Goal: Transaction & Acquisition: Purchase product/service

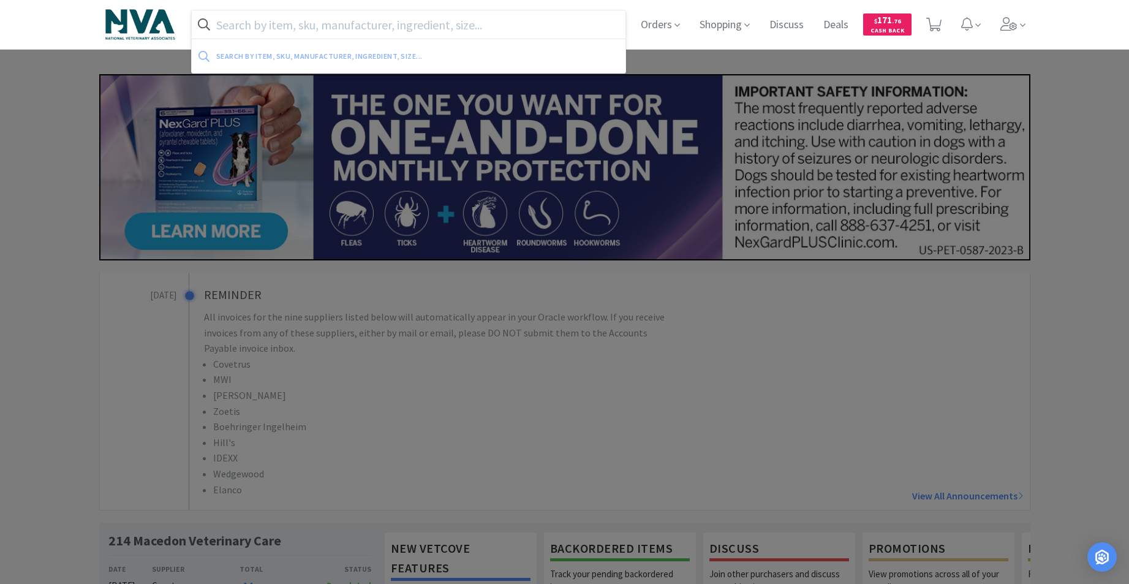
click at [451, 31] on input "text" at bounding box center [409, 24] width 434 height 28
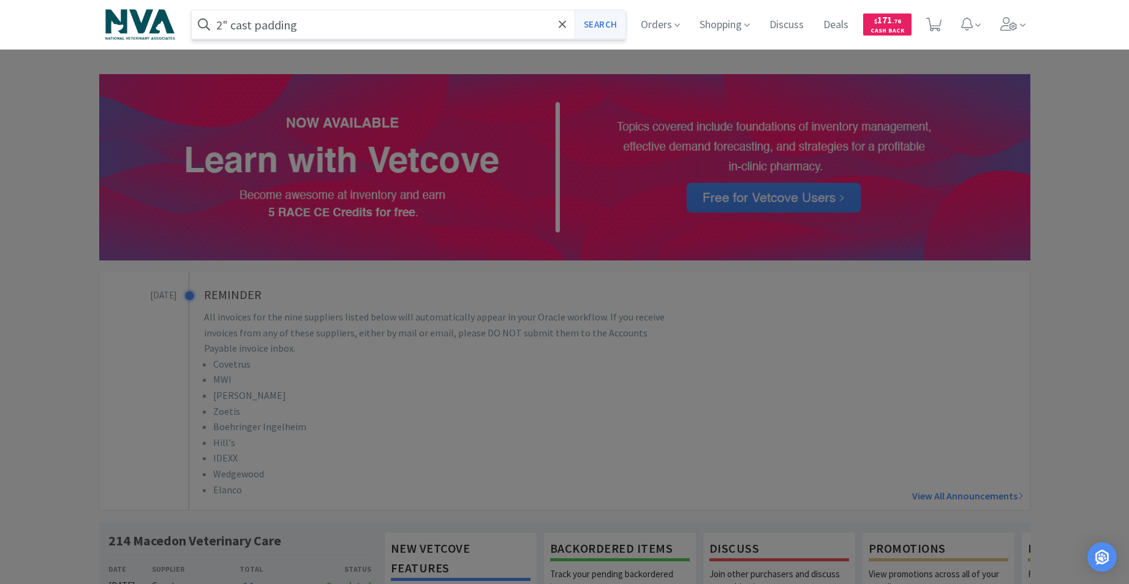
type input "2" cast padding"
click at [600, 26] on button "Search" at bounding box center [600, 24] width 51 height 28
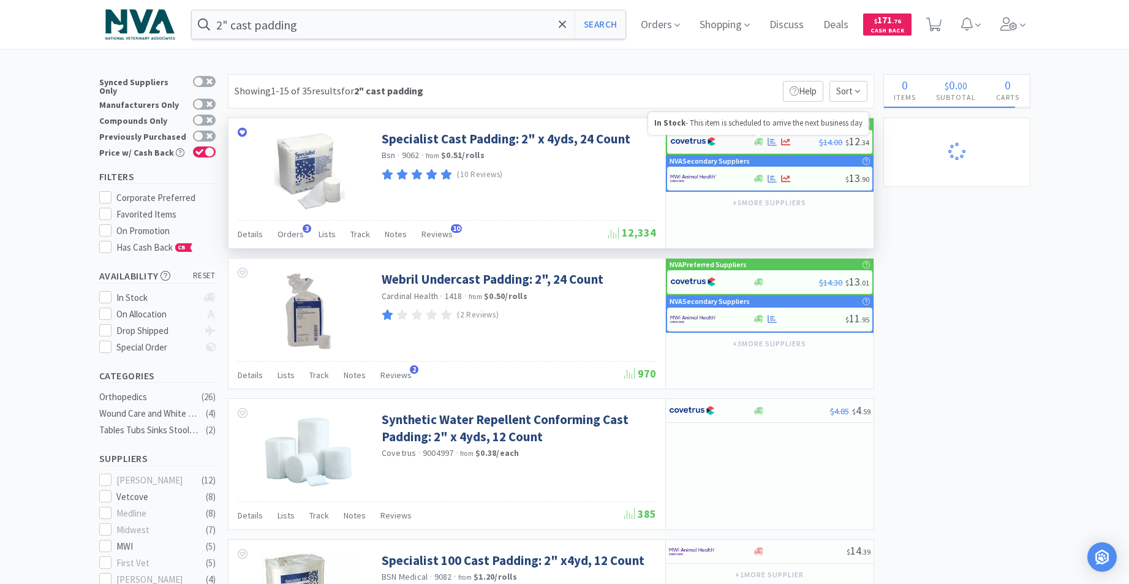
click at [763, 144] on icon at bounding box center [758, 141] width 9 height 9
select select "1"
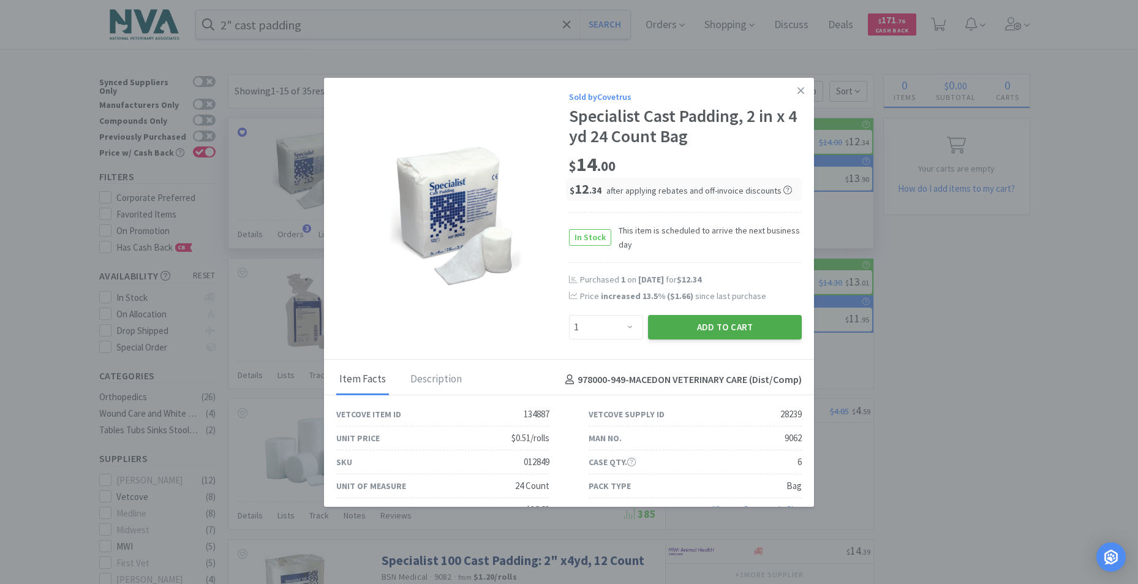
click at [709, 339] on button "Add to Cart" at bounding box center [725, 327] width 154 height 24
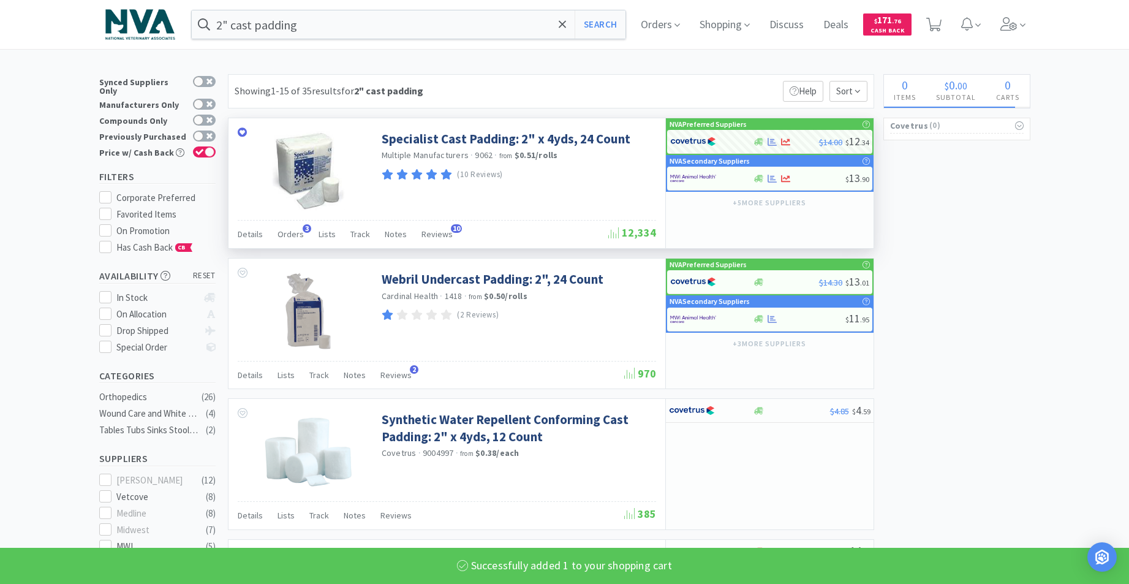
select select "1"
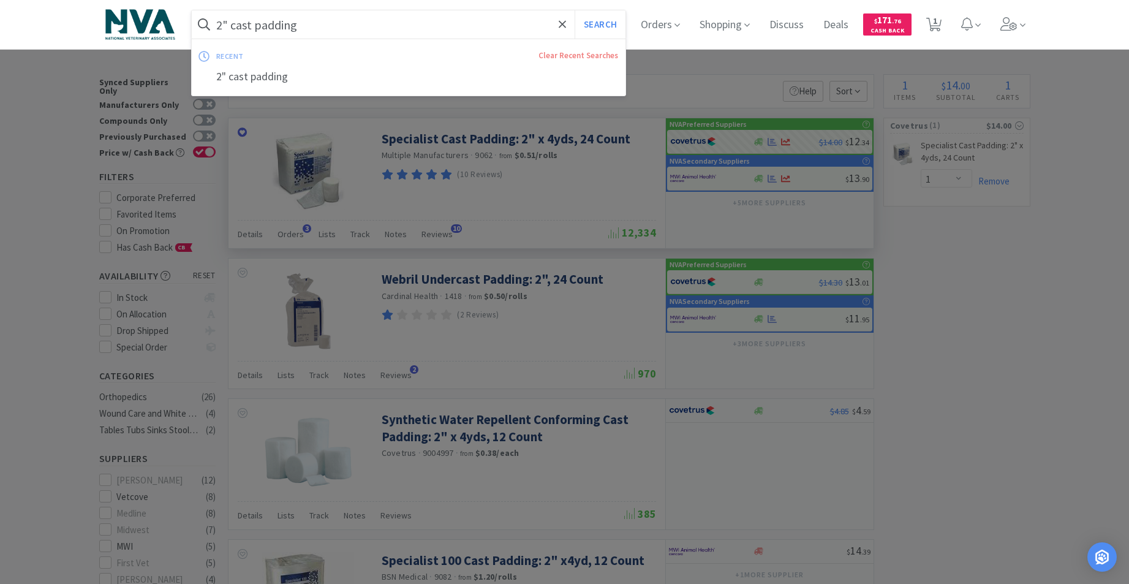
click at [358, 29] on input "2" cast padding" at bounding box center [409, 24] width 434 height 28
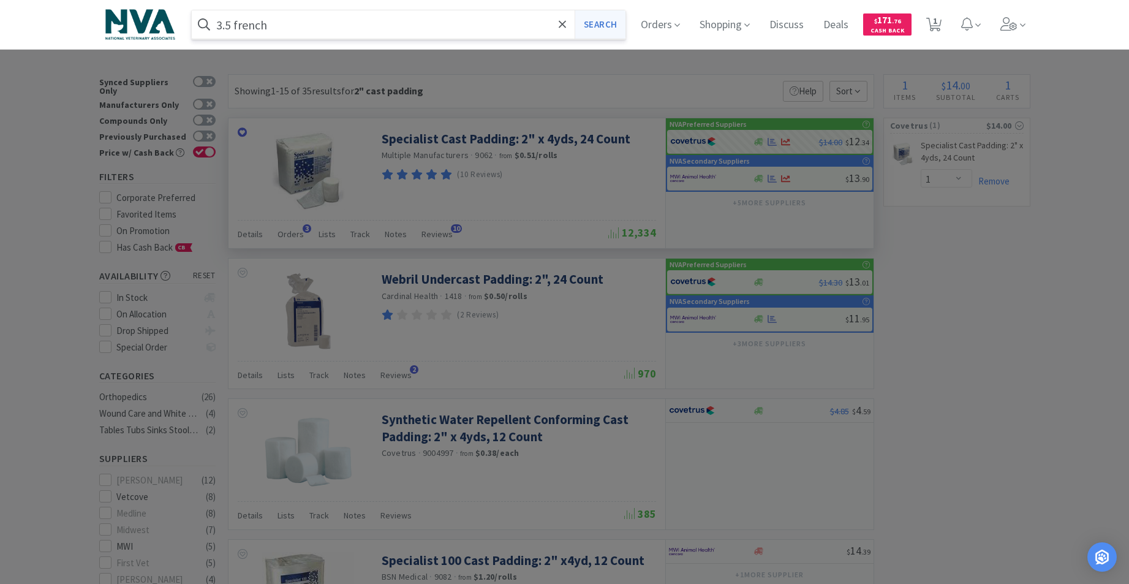
type input "3.5 french"
click at [611, 33] on button "Search" at bounding box center [600, 24] width 51 height 28
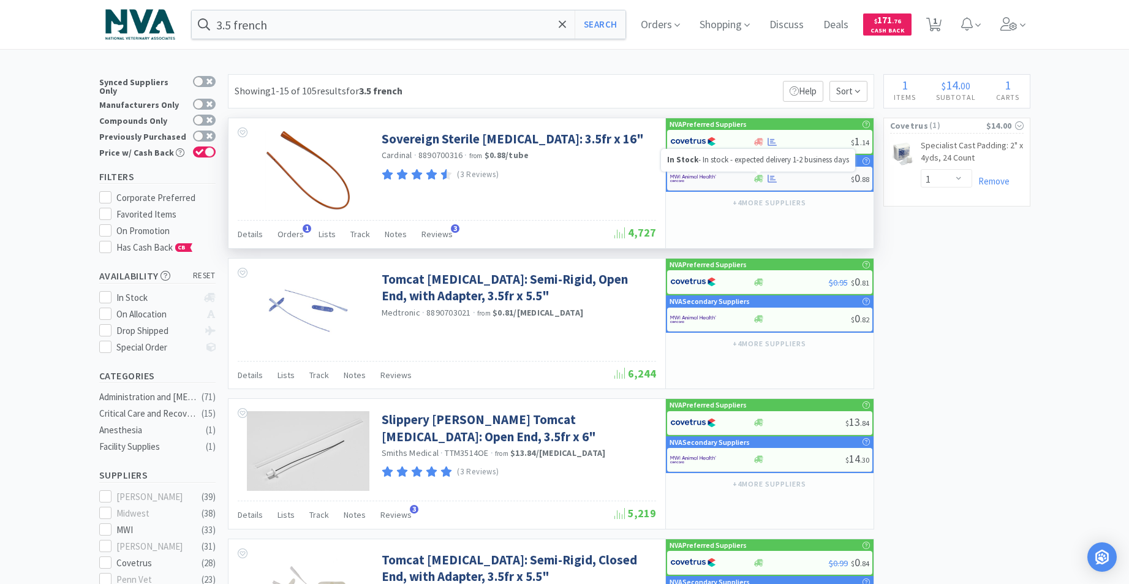
click at [760, 178] on icon at bounding box center [758, 178] width 9 height 9
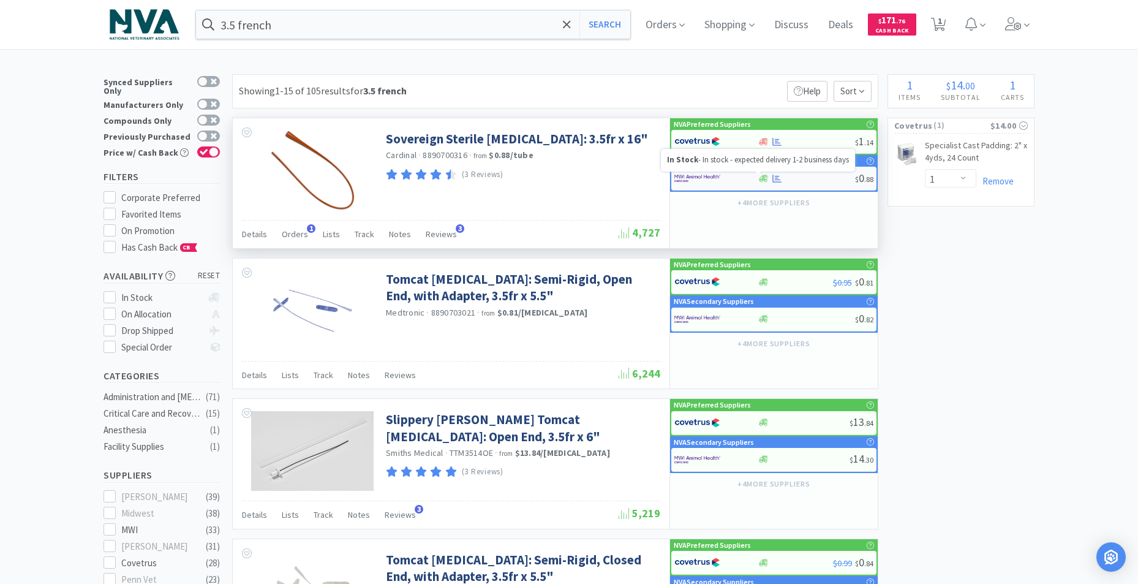
select select "10"
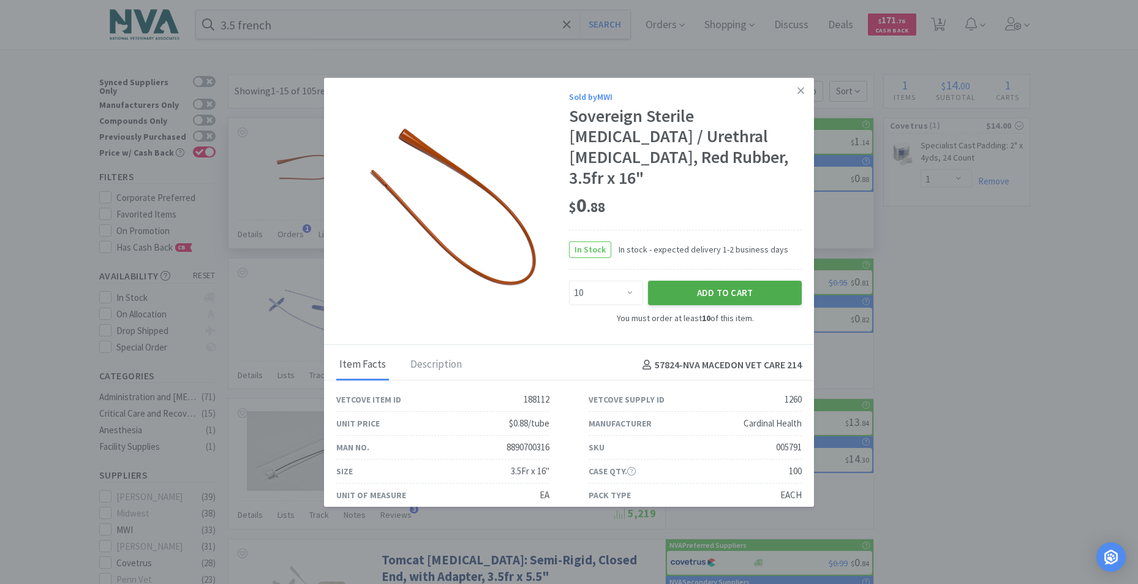
click at [715, 281] on button "Add to Cart" at bounding box center [725, 293] width 154 height 24
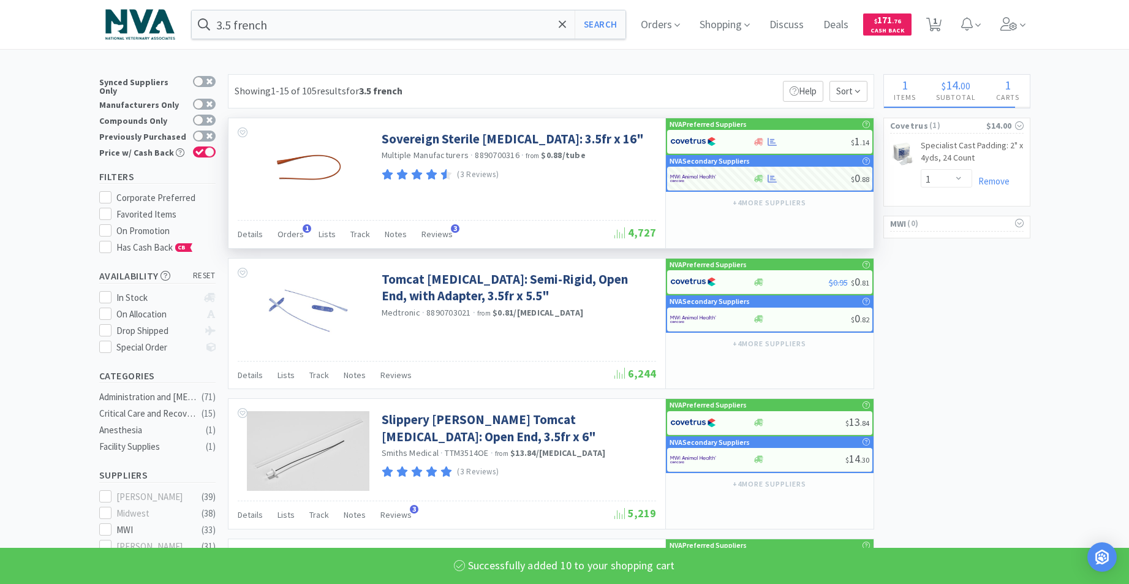
select select "10"
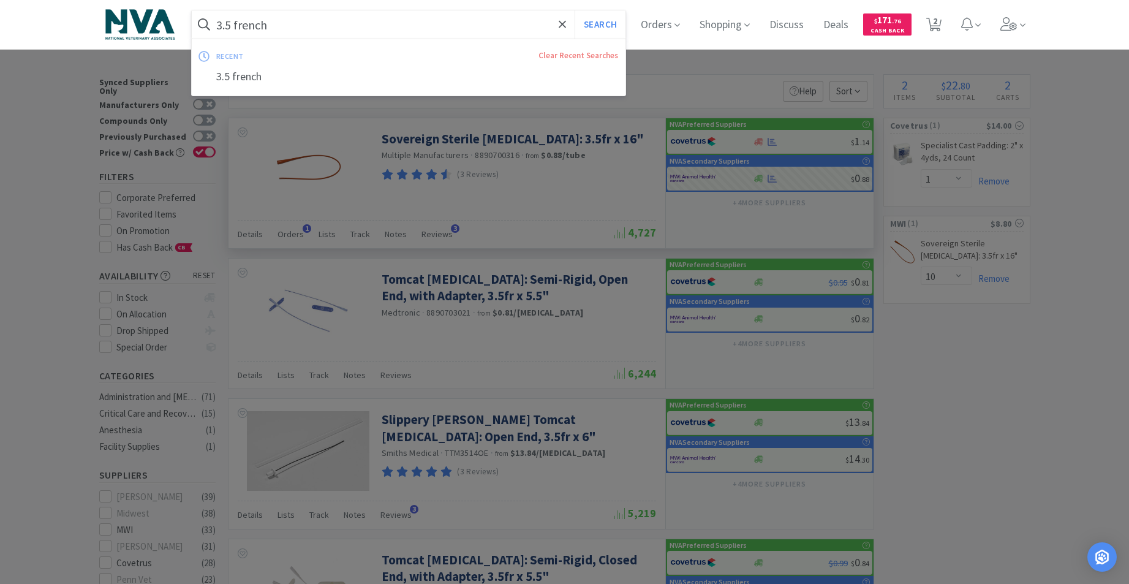
click at [383, 28] on input "3.5 french" at bounding box center [409, 24] width 434 height 28
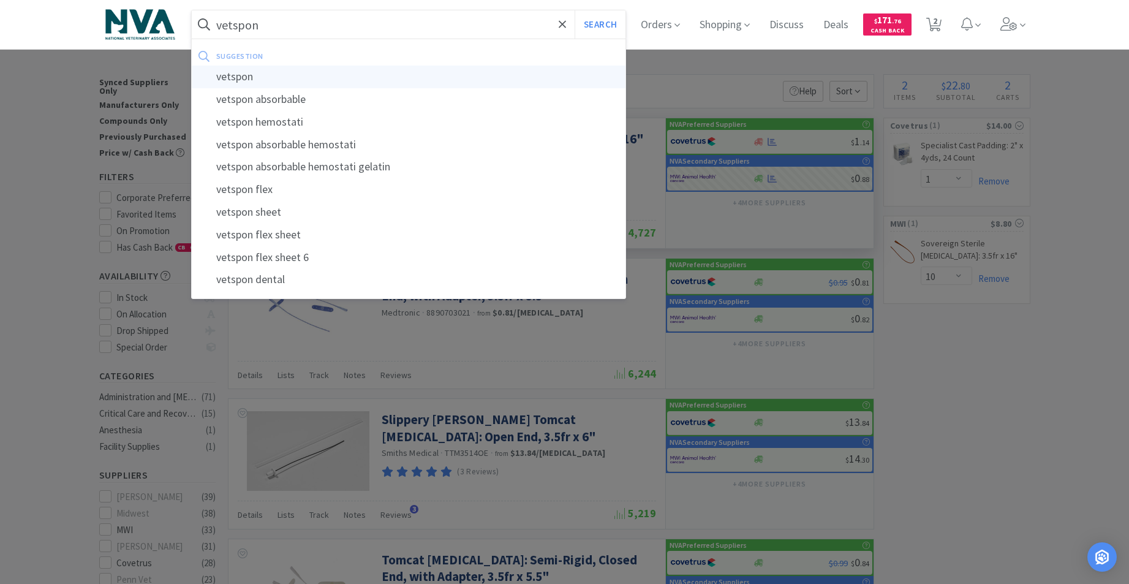
type input "vetspon"
click at [266, 78] on div "vetspon" at bounding box center [409, 77] width 434 height 23
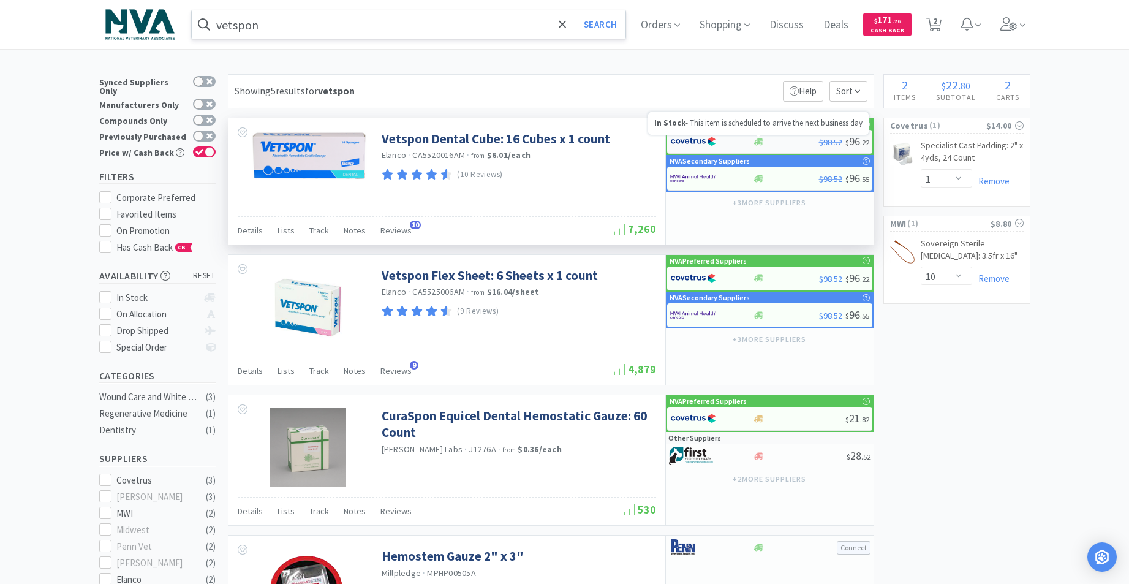
click at [761, 142] on icon at bounding box center [758, 141] width 9 height 7
select select "1"
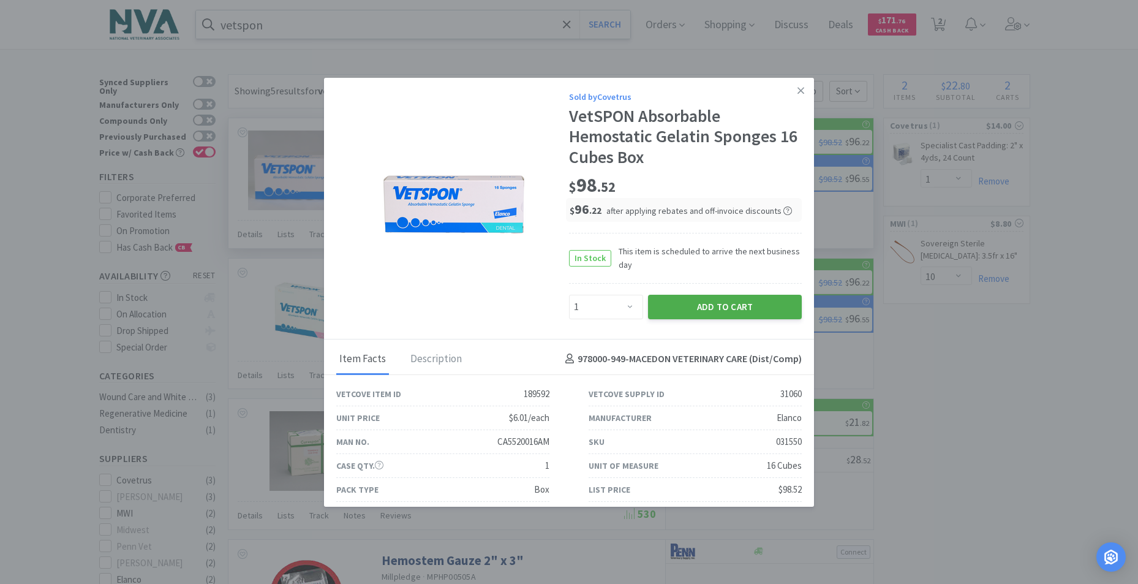
click at [736, 308] on button "Add to Cart" at bounding box center [725, 307] width 154 height 24
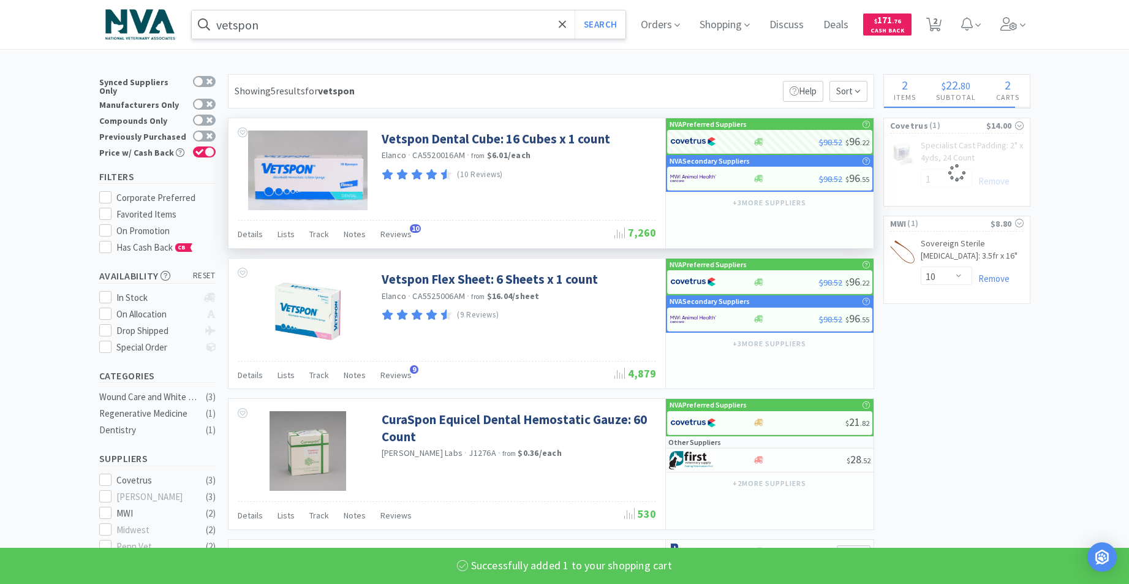
select select "1"
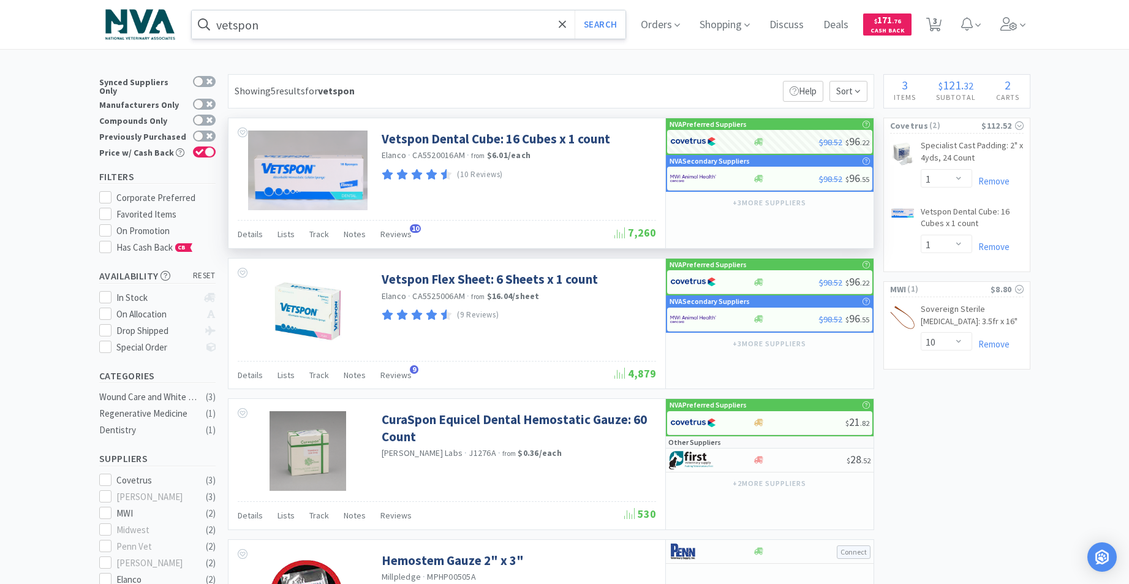
click at [331, 24] on input "vetspon" at bounding box center [409, 24] width 434 height 28
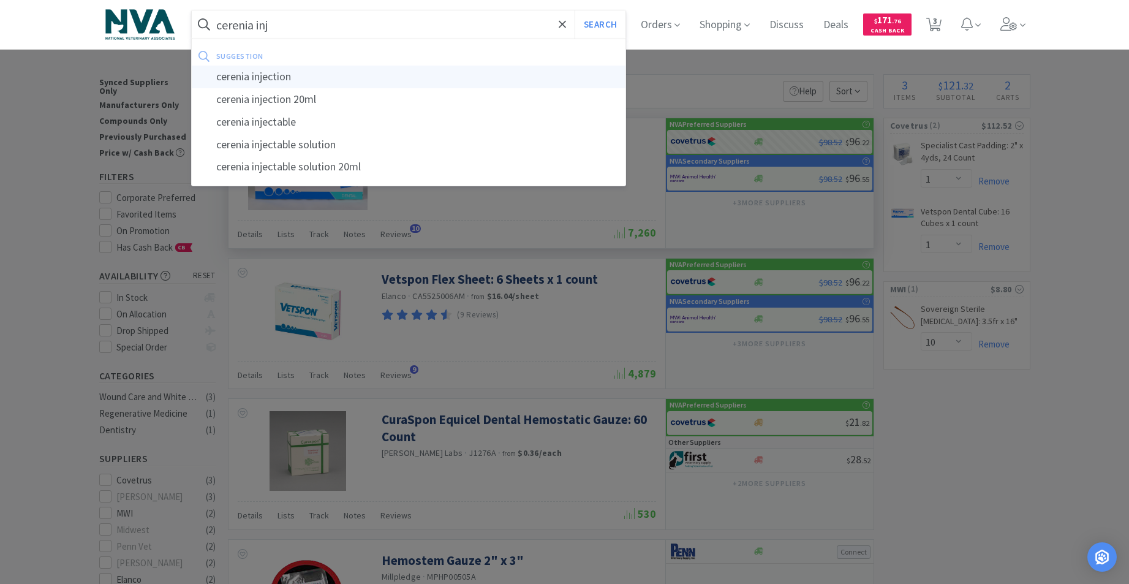
click at [285, 82] on div "cerenia injection" at bounding box center [409, 77] width 434 height 23
type input "cerenia injection"
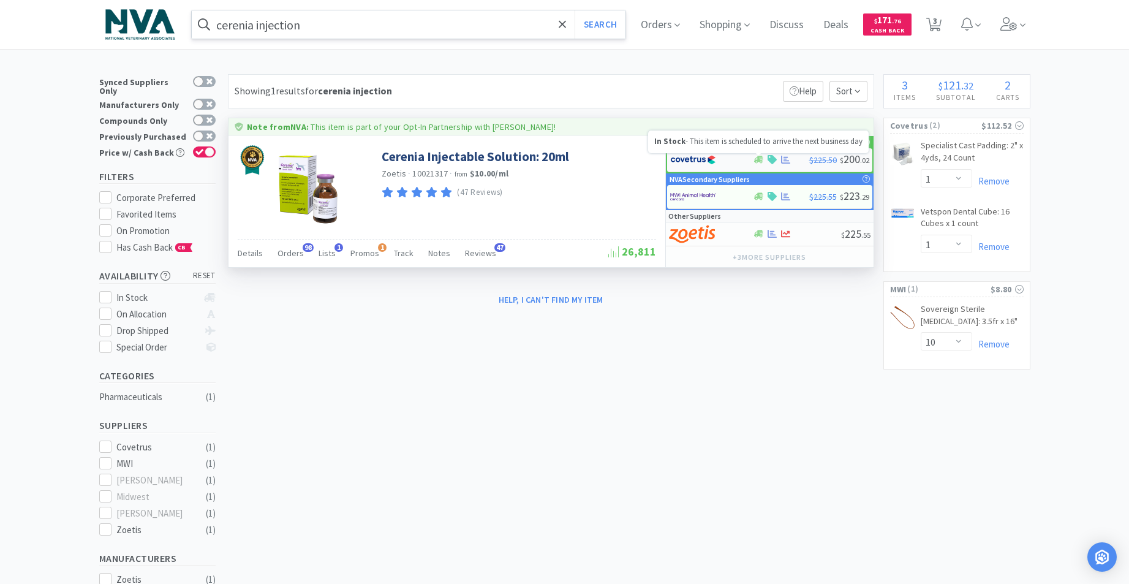
click at [754, 159] on icon at bounding box center [758, 159] width 9 height 9
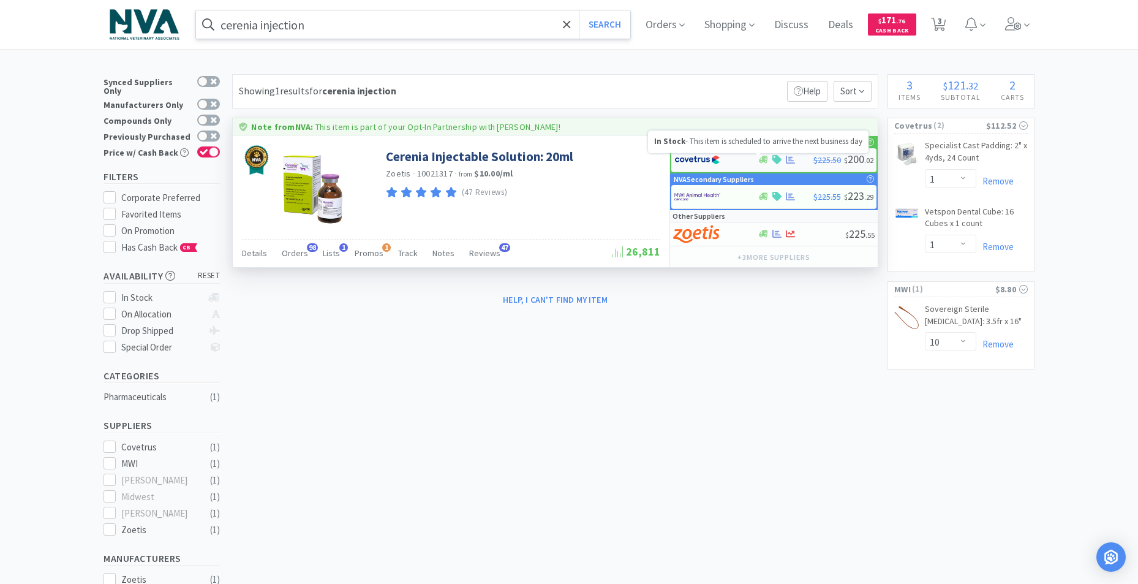
select select "1"
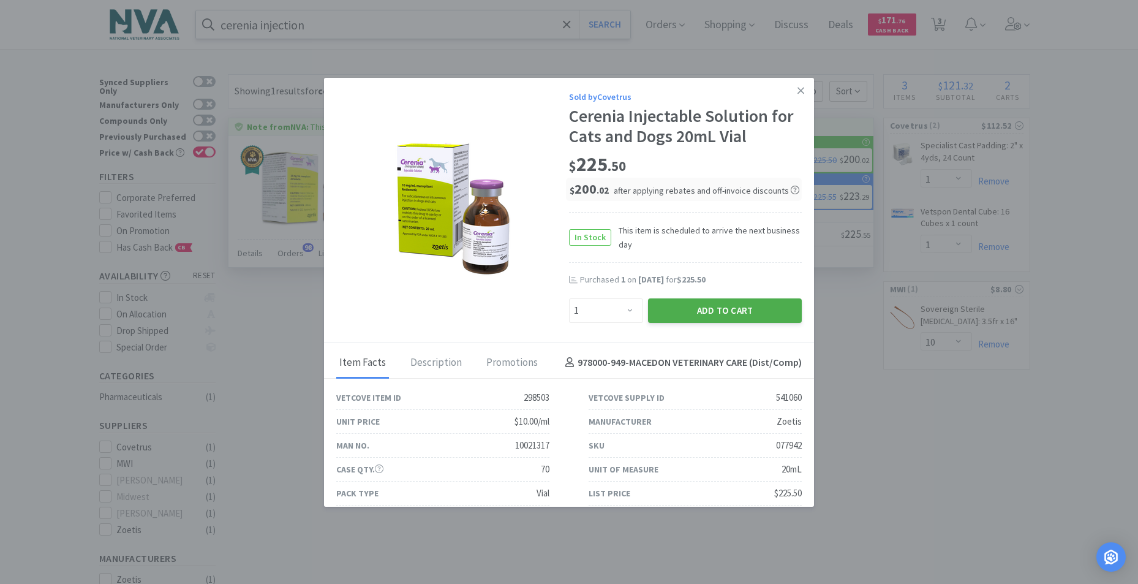
click at [698, 308] on button "Add to Cart" at bounding box center [725, 310] width 154 height 24
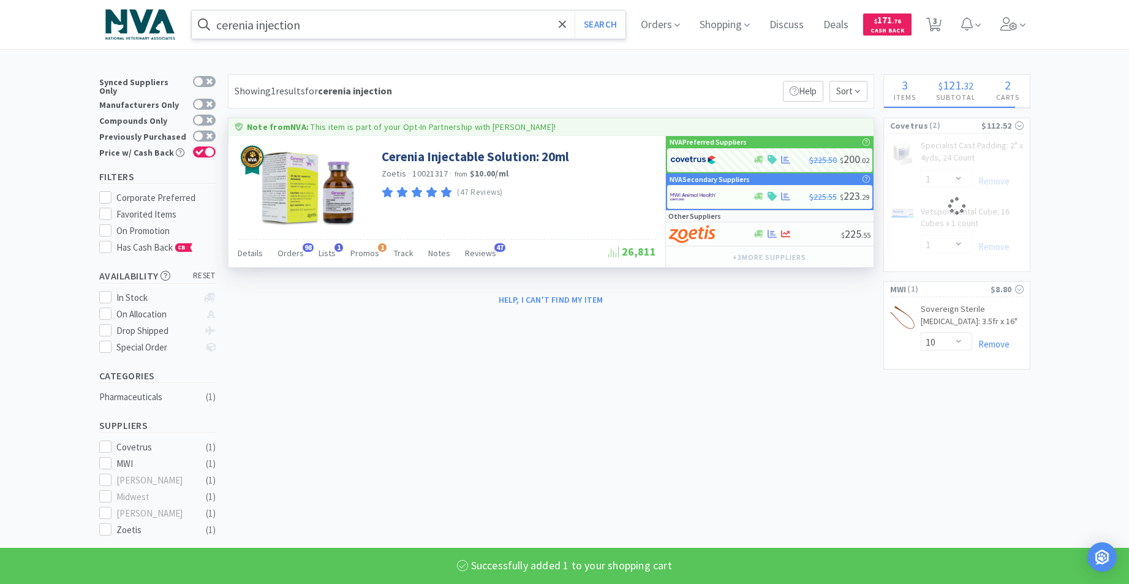
select select "1"
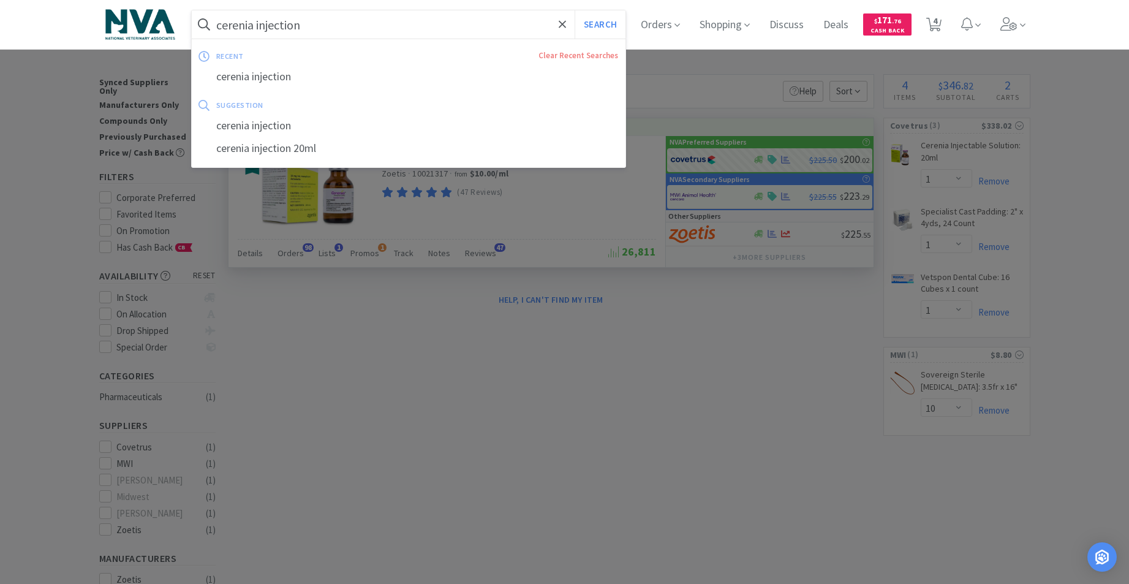
click at [456, 34] on input "cerenia injection" at bounding box center [409, 24] width 434 height 28
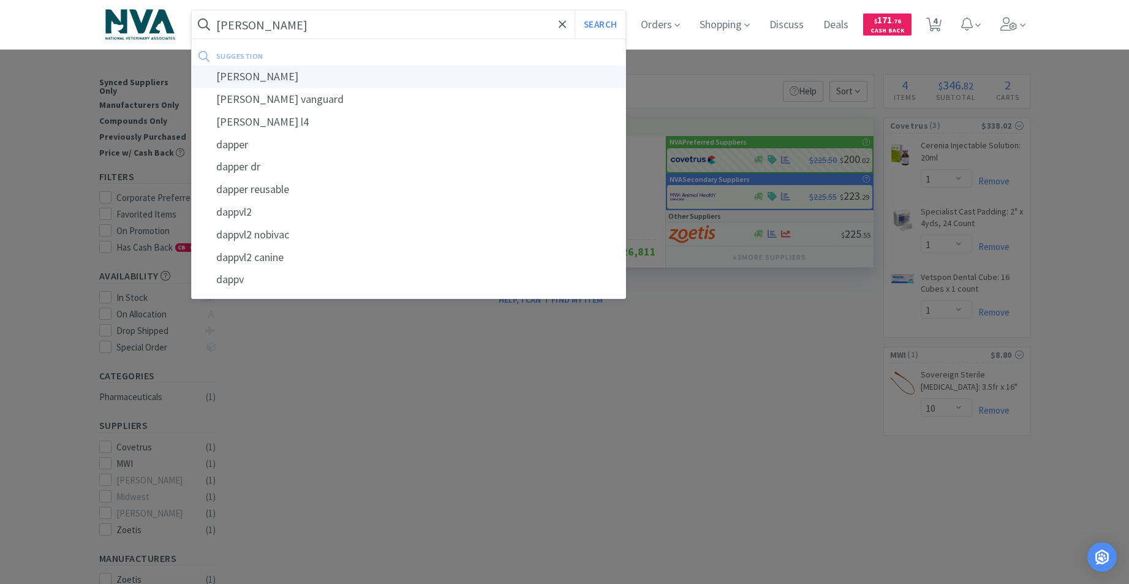
type input "[PERSON_NAME]"
click at [239, 75] on div "[PERSON_NAME]" at bounding box center [409, 77] width 434 height 23
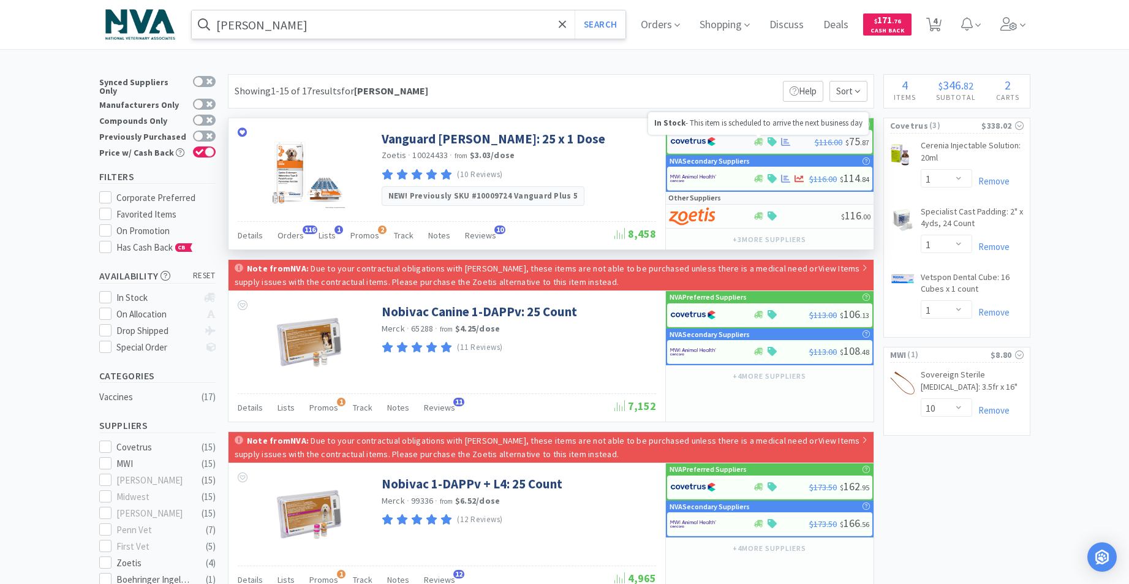
click at [754, 139] on icon at bounding box center [758, 141] width 9 height 9
select select "1"
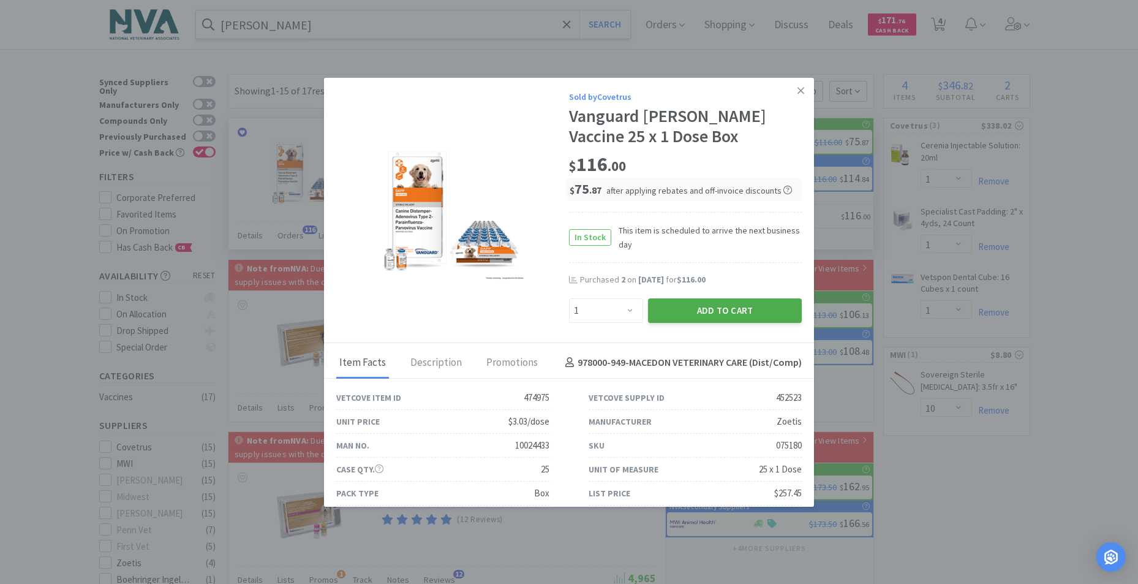
click at [716, 310] on button "Add to Cart" at bounding box center [725, 310] width 154 height 24
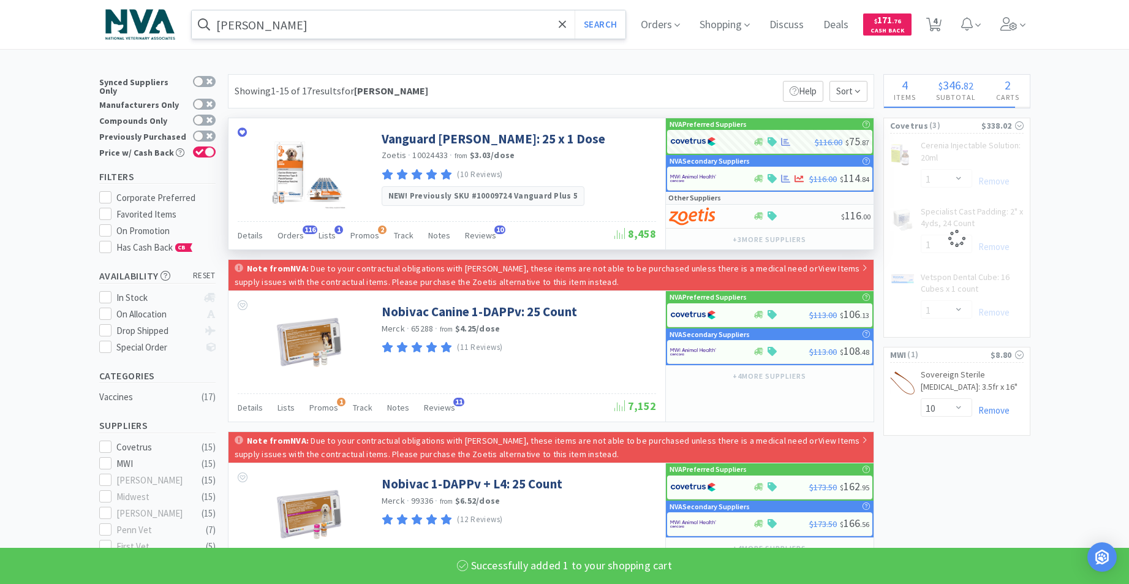
select select "1"
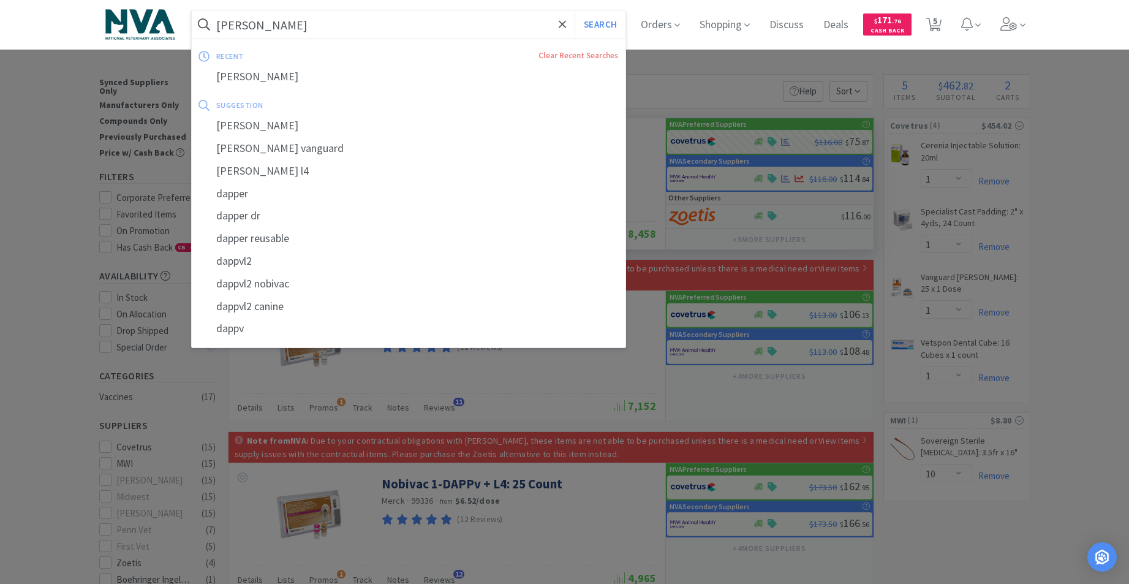
click at [394, 18] on input "[PERSON_NAME]" at bounding box center [409, 24] width 434 height 28
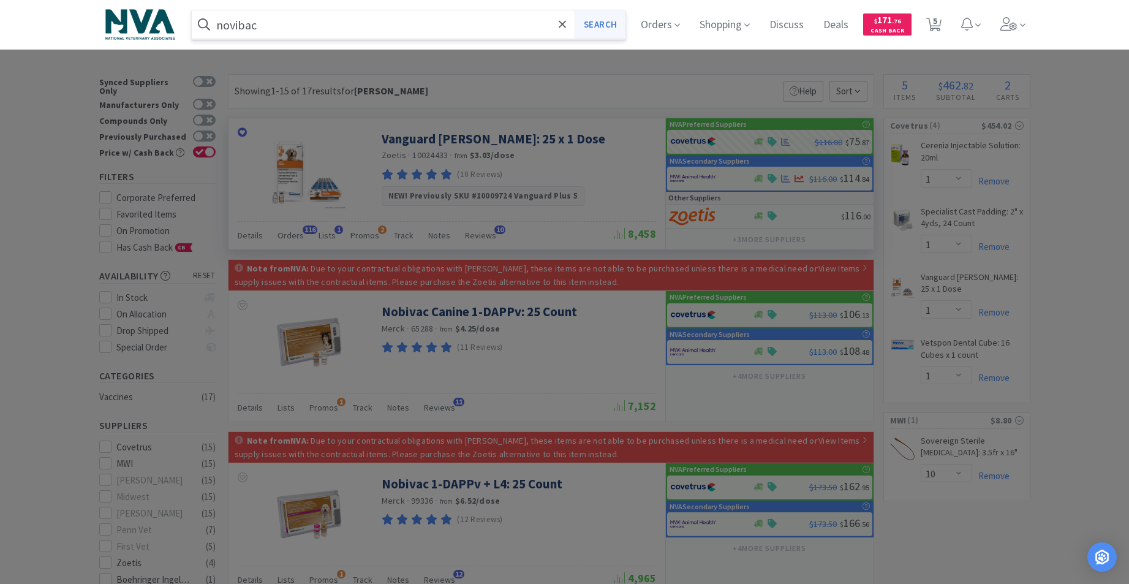
type input "novibac"
click at [617, 31] on button "Search" at bounding box center [600, 24] width 51 height 28
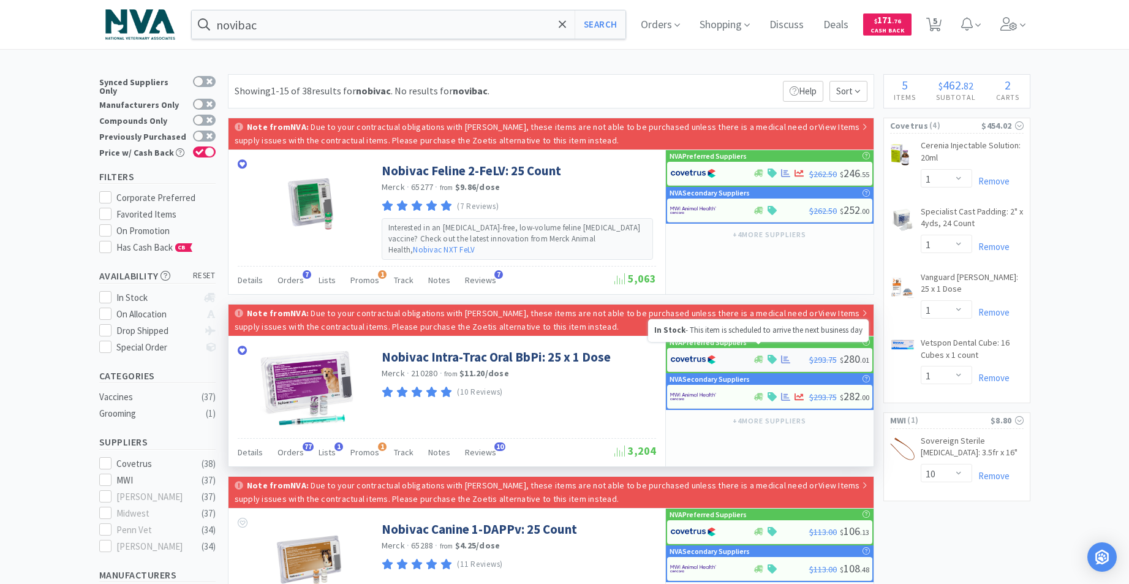
click at [756, 356] on icon at bounding box center [758, 359] width 9 height 7
select select "1"
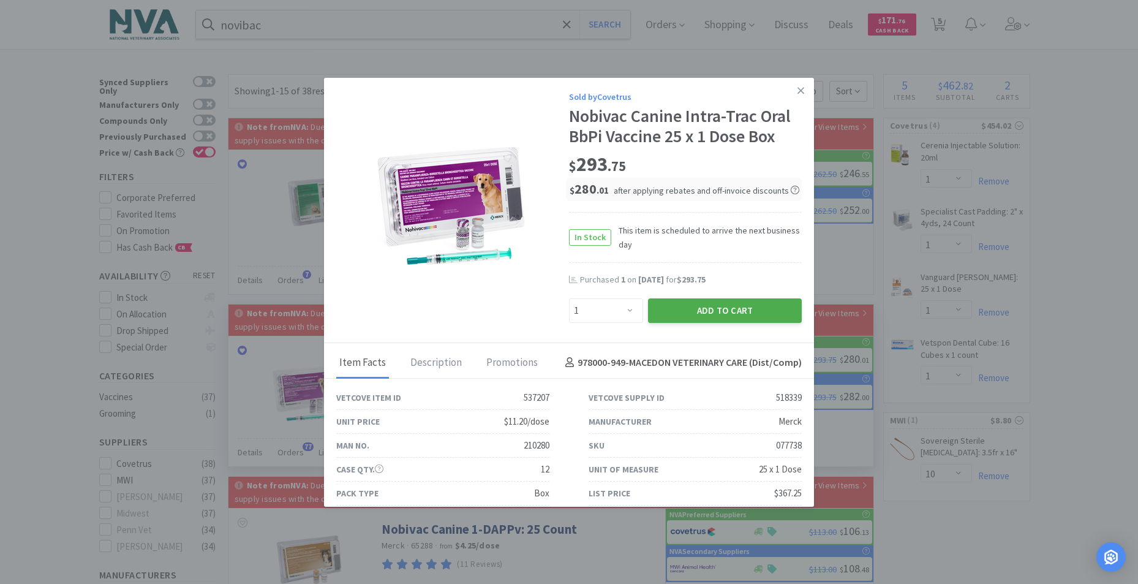
click at [705, 315] on button "Add to Cart" at bounding box center [725, 310] width 154 height 24
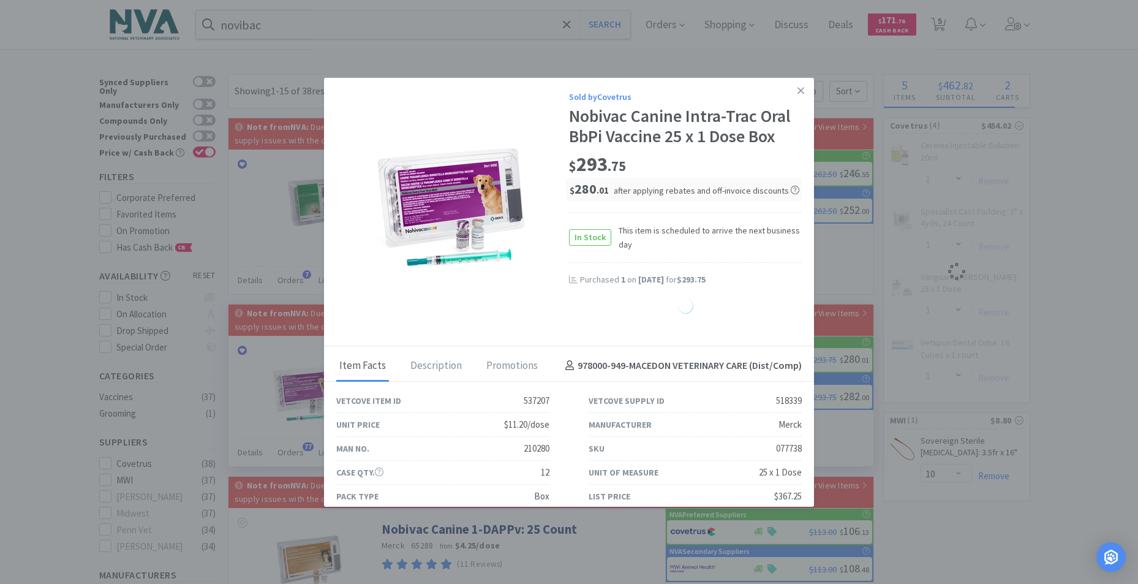
select select "1"
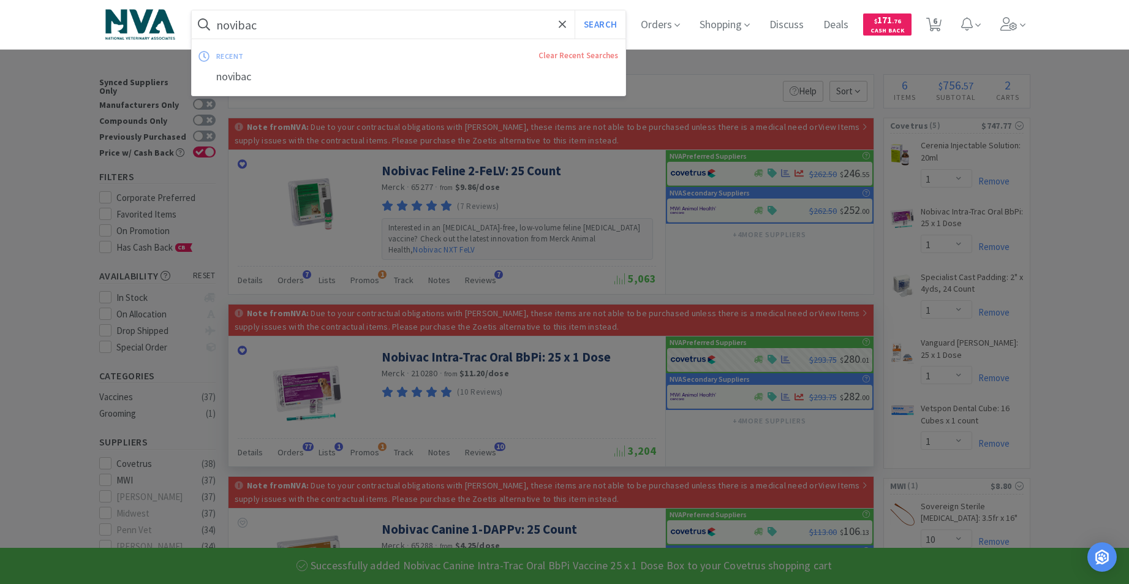
click at [392, 12] on input "novibac" at bounding box center [409, 24] width 434 height 28
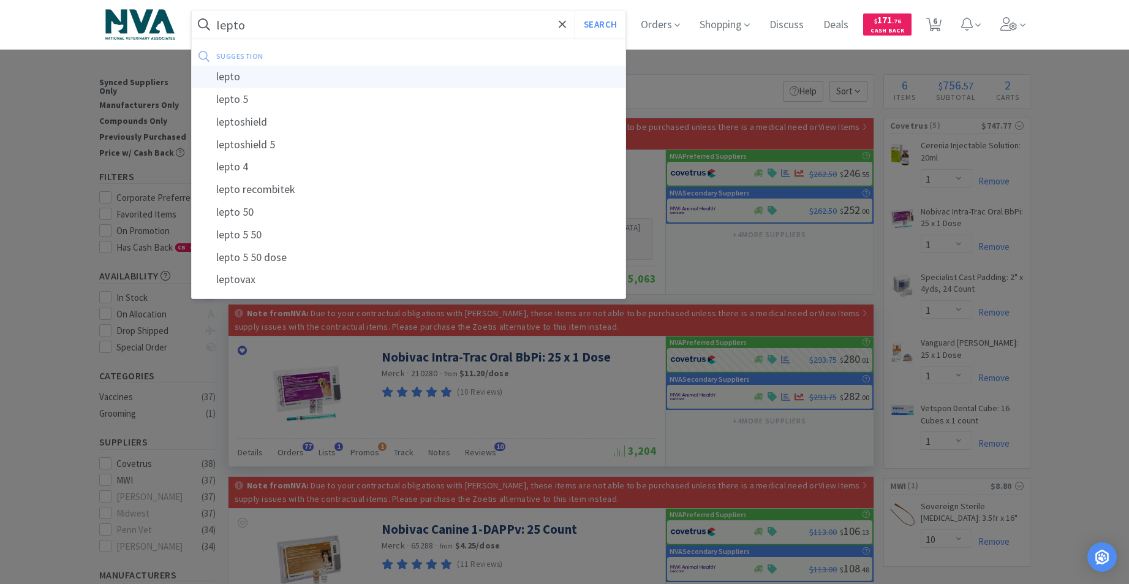
type input "lepto"
click at [253, 75] on div "lepto" at bounding box center [409, 77] width 434 height 23
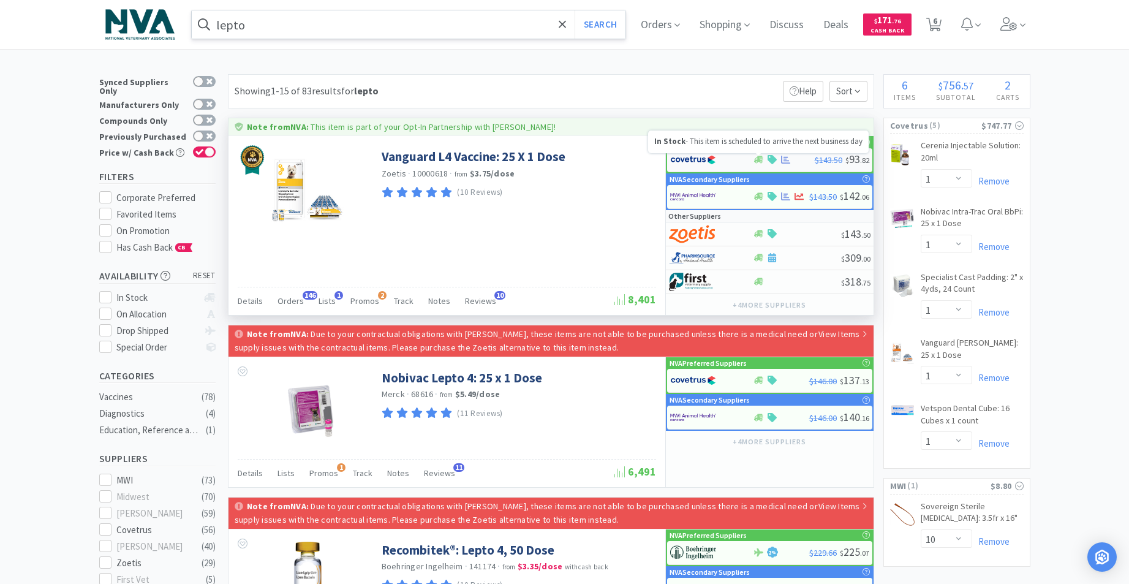
click at [759, 162] on icon at bounding box center [758, 159] width 9 height 9
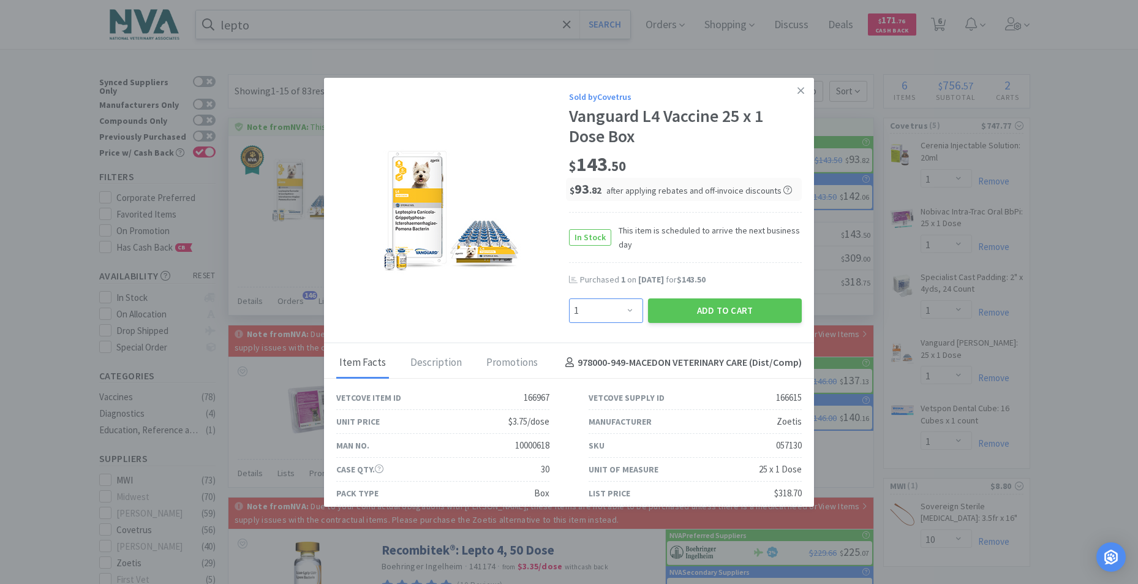
click at [621, 310] on select "Enter Quantity 1 2 3 4 5 6 7 8 9 10 11 12 13 14 15 16 17 18 19 20 Enter Quantity" at bounding box center [606, 310] width 74 height 24
select select "2"
click at [569, 298] on select "Enter Quantity 1 2 3 4 5 6 7 8 9 10 11 12 13 14 15 16 17 18 19 20 Enter Quantity" at bounding box center [606, 310] width 74 height 24
click at [688, 312] on button "Add to Cart" at bounding box center [725, 310] width 154 height 24
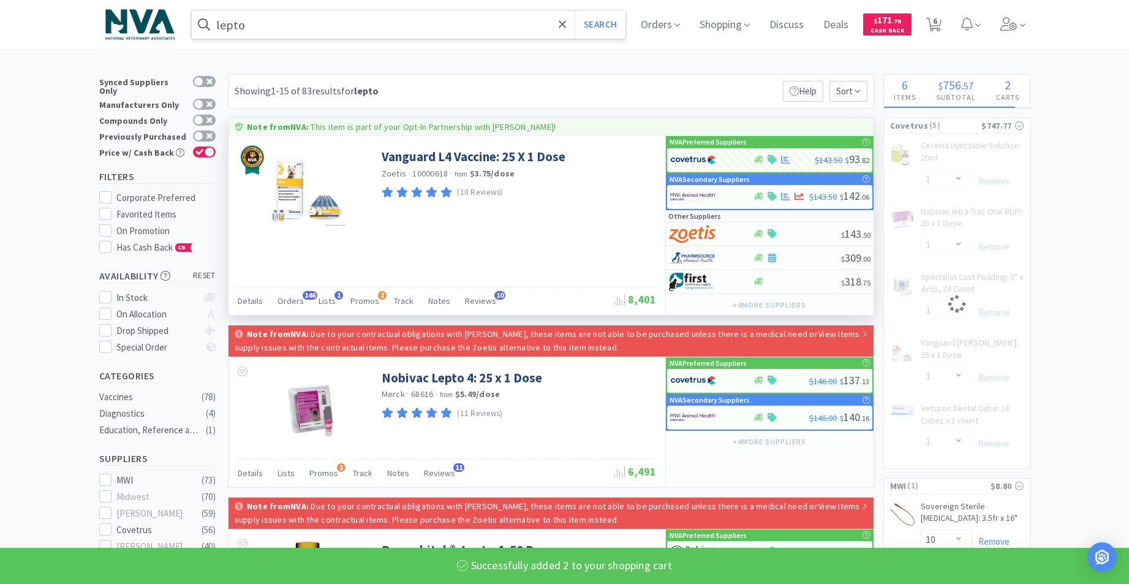
select select "2"
select select "1"
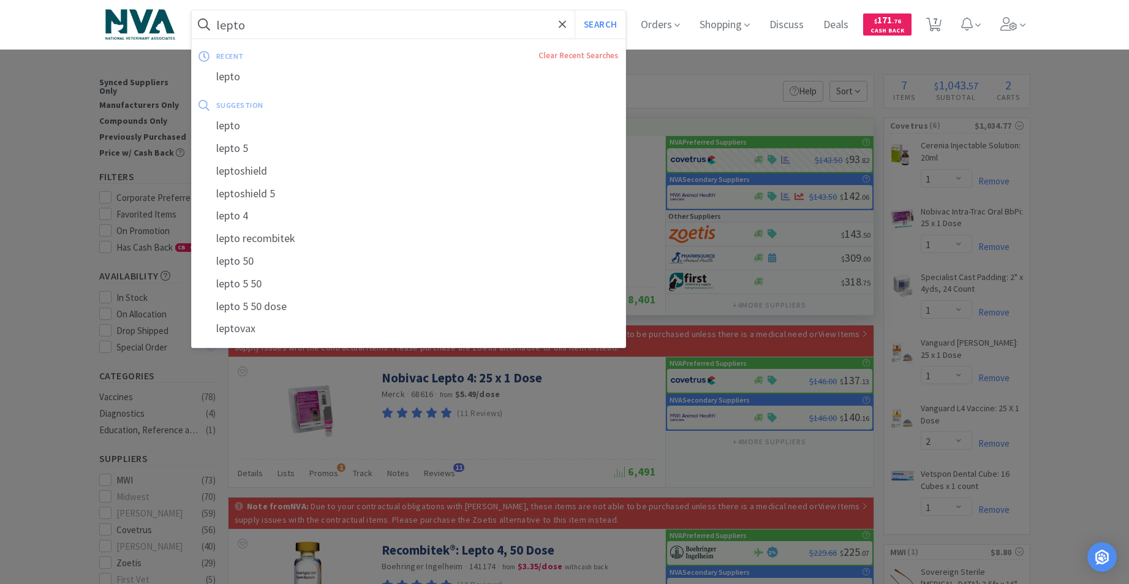
click at [331, 19] on input "lepto" at bounding box center [409, 24] width 434 height 28
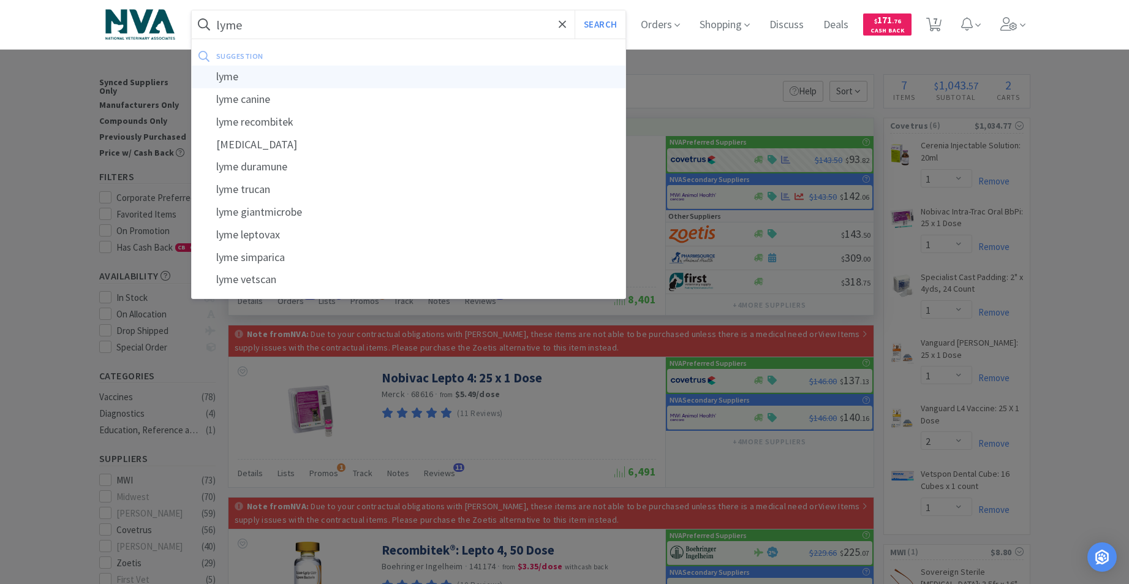
type input "lyme"
click at [241, 75] on div "lyme" at bounding box center [409, 77] width 434 height 23
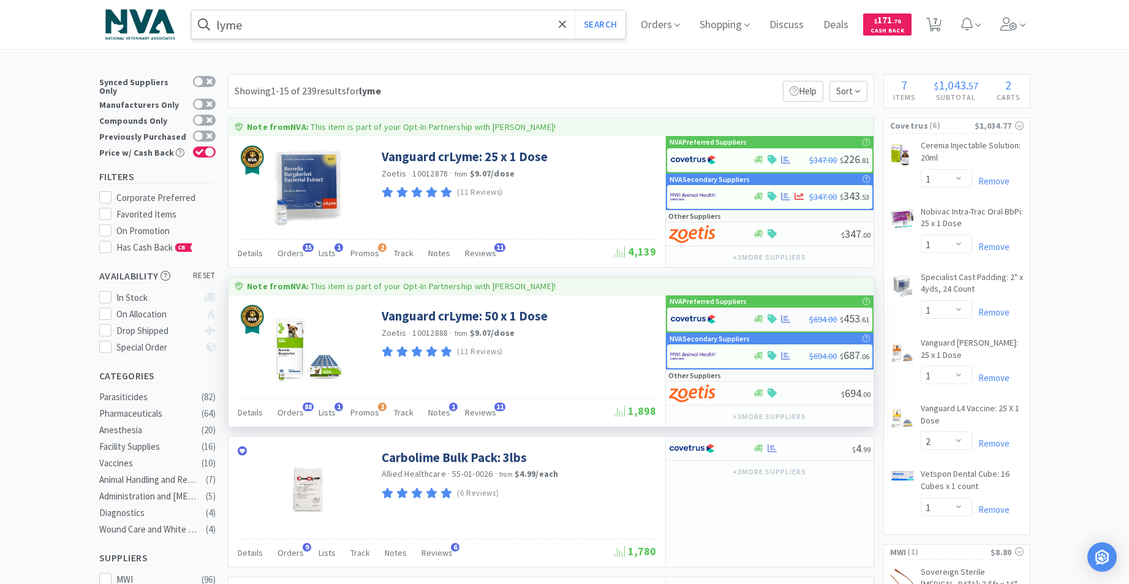
click at [764, 315] on div at bounding box center [759, 318] width 12 height 9
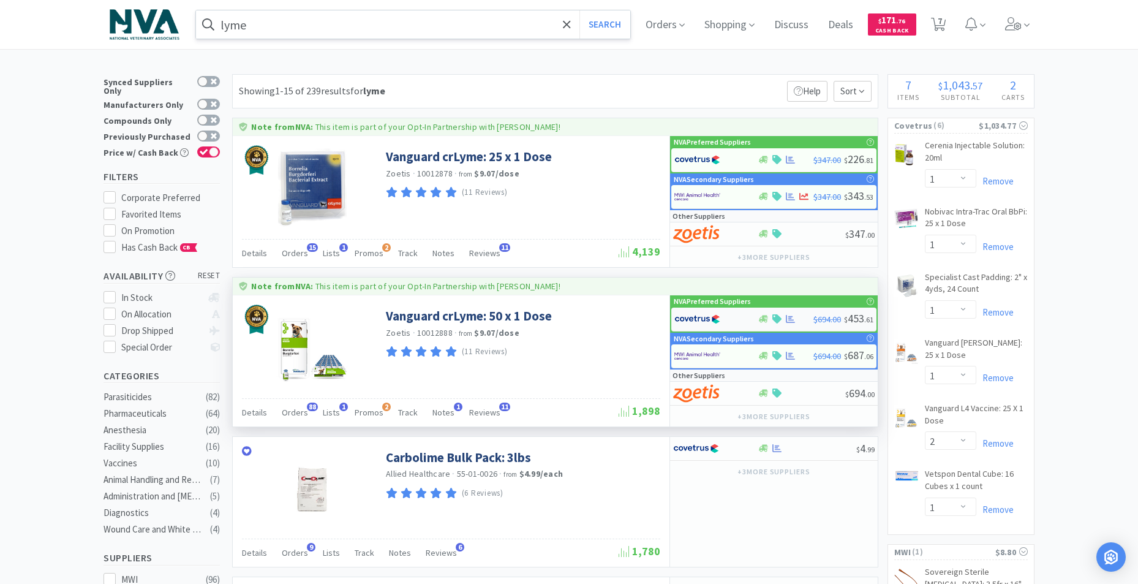
select select "1"
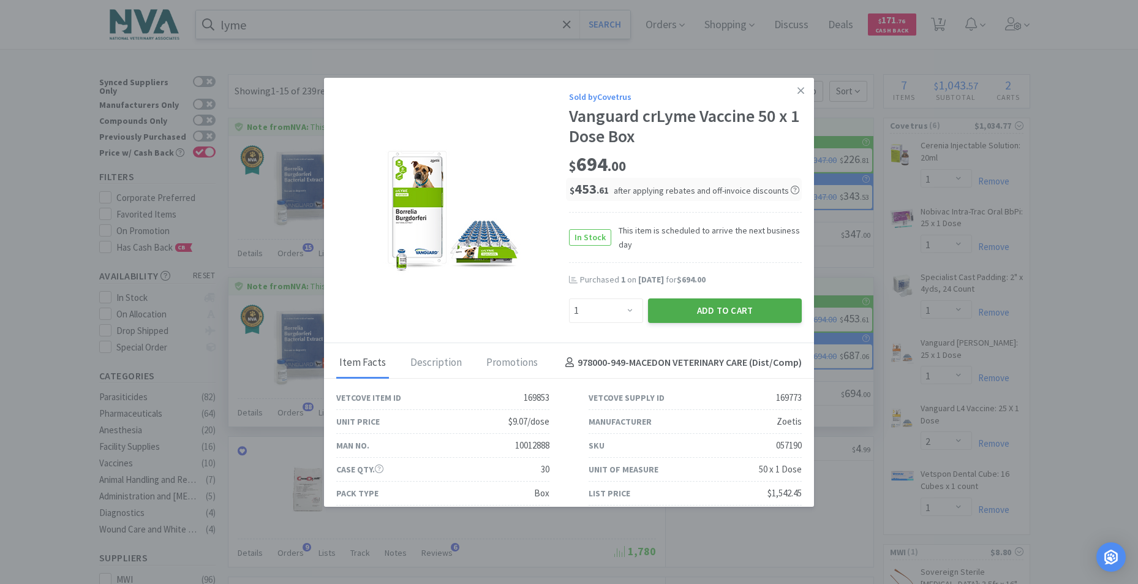
click at [677, 318] on button "Add to Cart" at bounding box center [725, 310] width 154 height 24
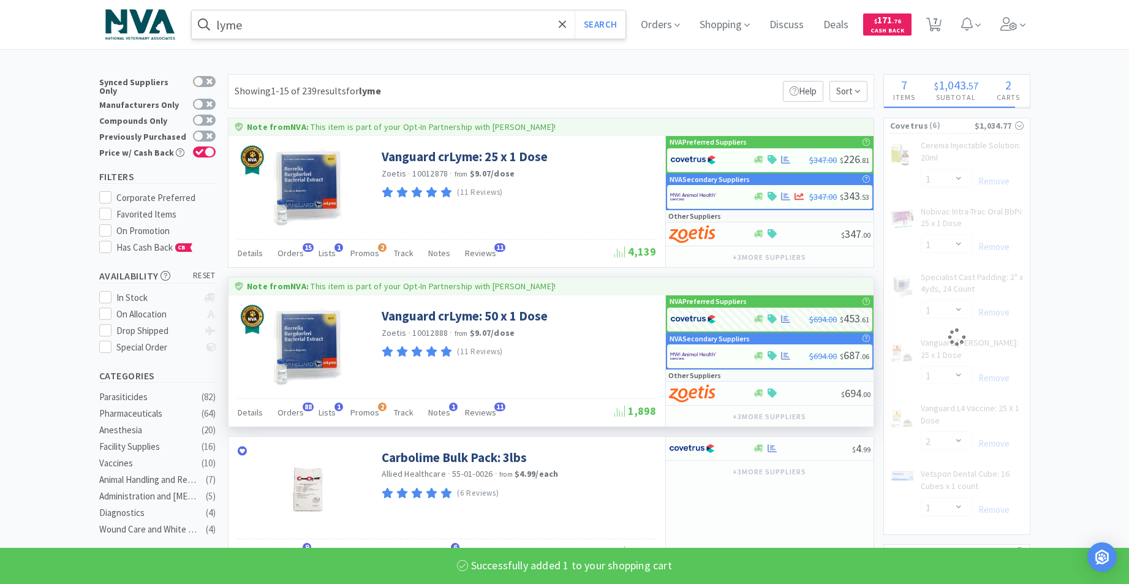
select select "1"
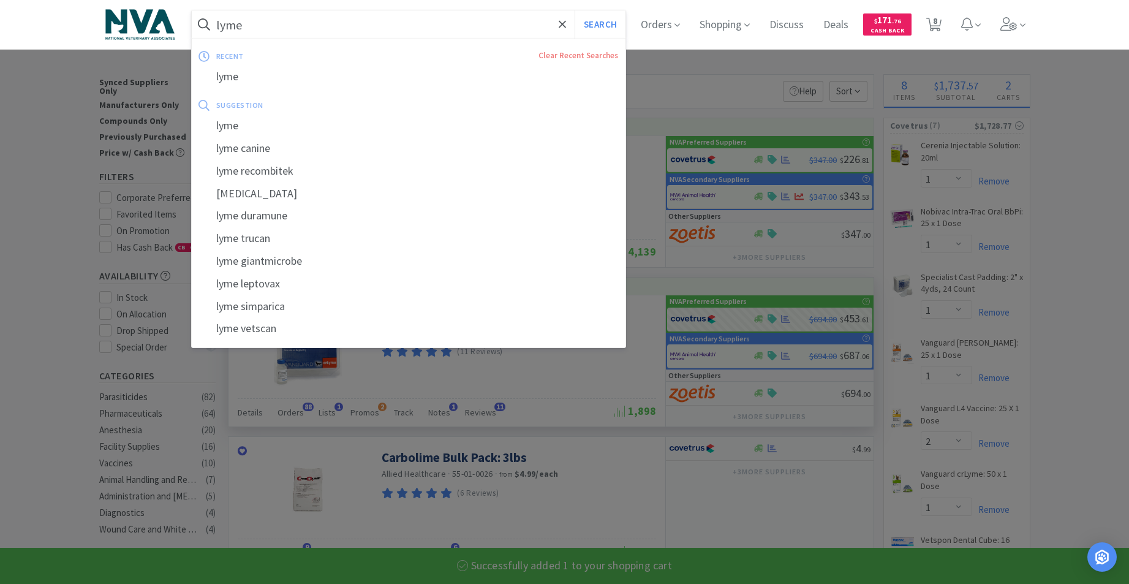
click at [279, 31] on input "lyme" at bounding box center [409, 24] width 434 height 28
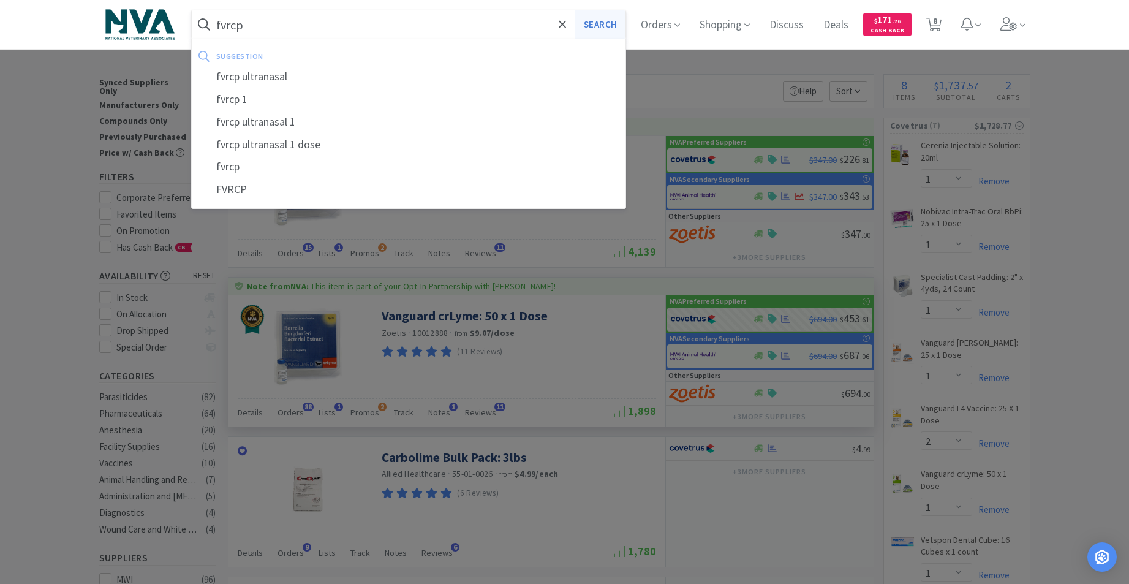
type input "fvrcp"
click at [594, 19] on button "Search" at bounding box center [600, 24] width 51 height 28
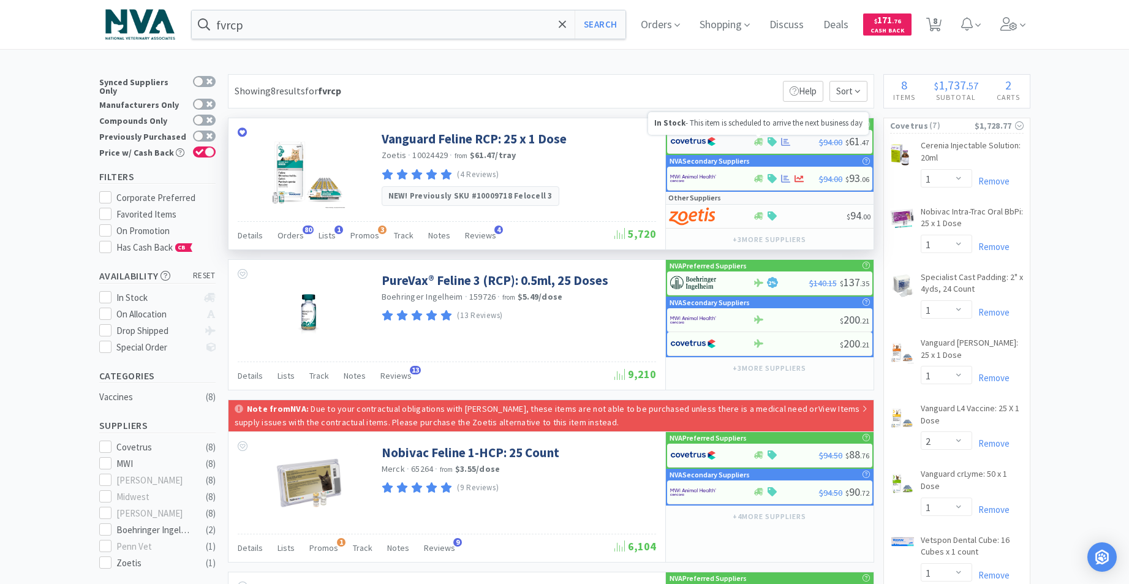
click at [757, 140] on icon at bounding box center [758, 141] width 9 height 9
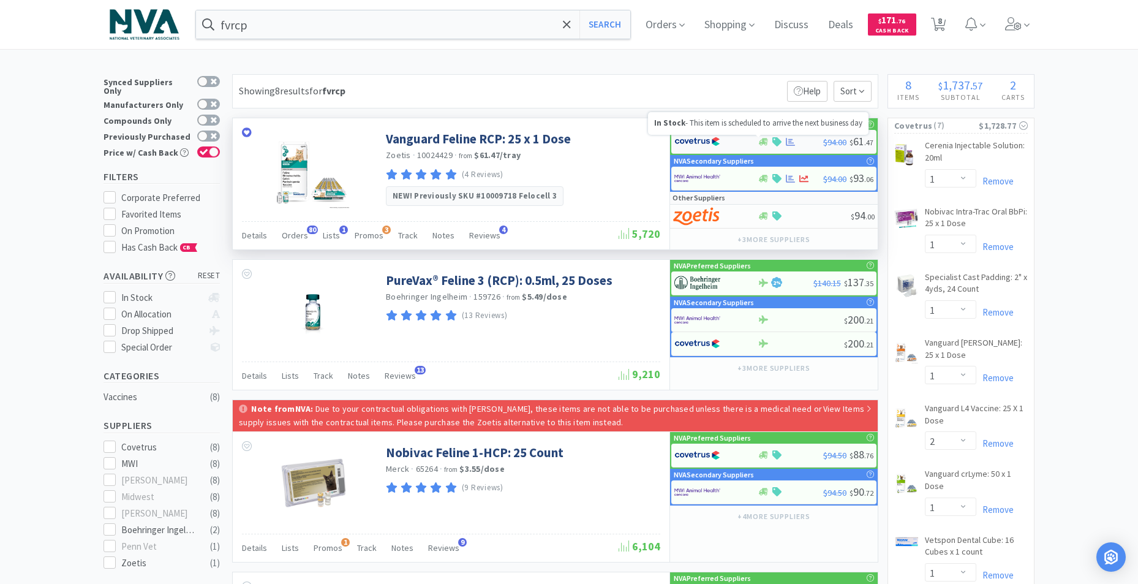
select select "1"
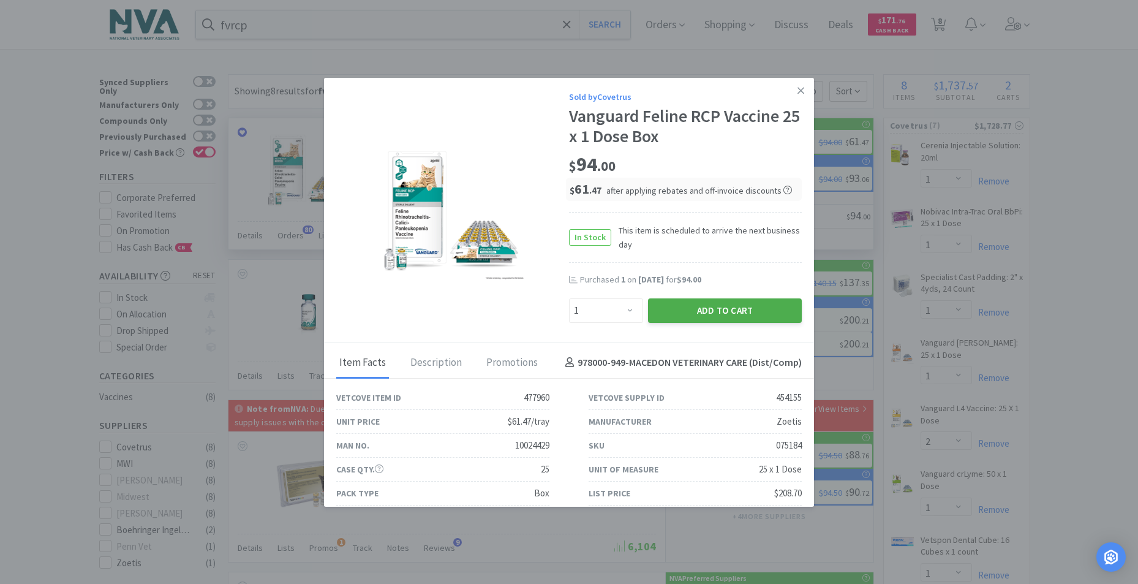
click at [764, 312] on button "Add to Cart" at bounding box center [725, 310] width 154 height 24
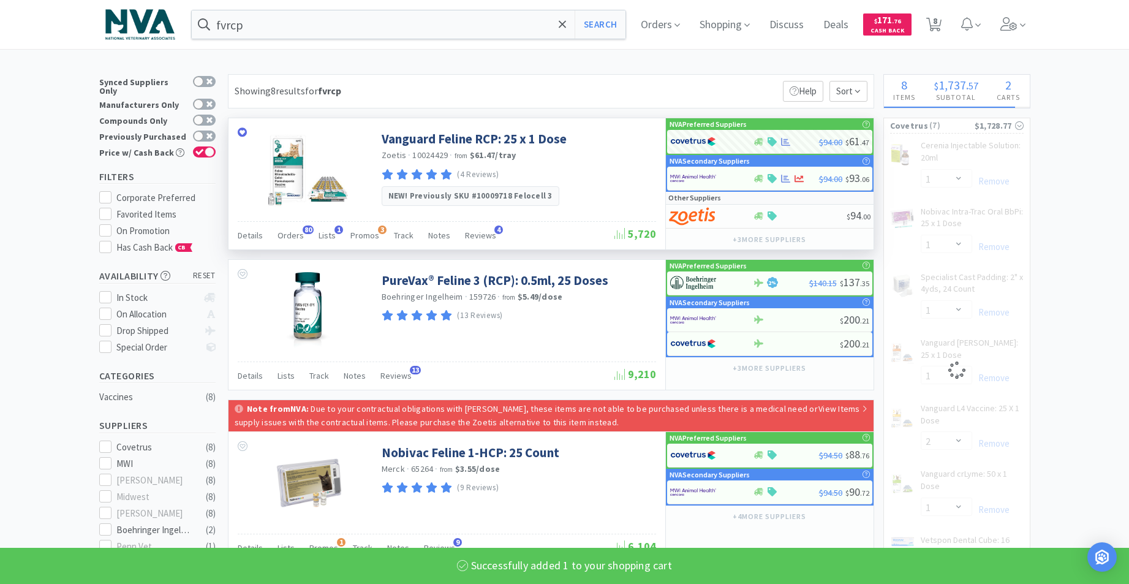
select select "1"
select select "2"
select select "1"
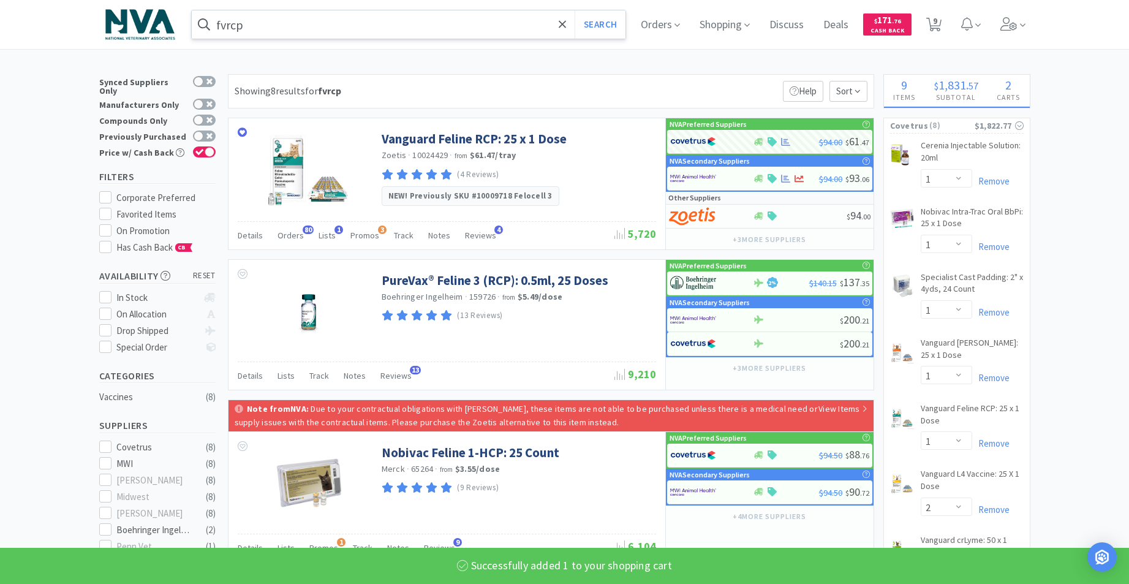
click at [359, 17] on input "fvrcp" at bounding box center [409, 24] width 434 height 28
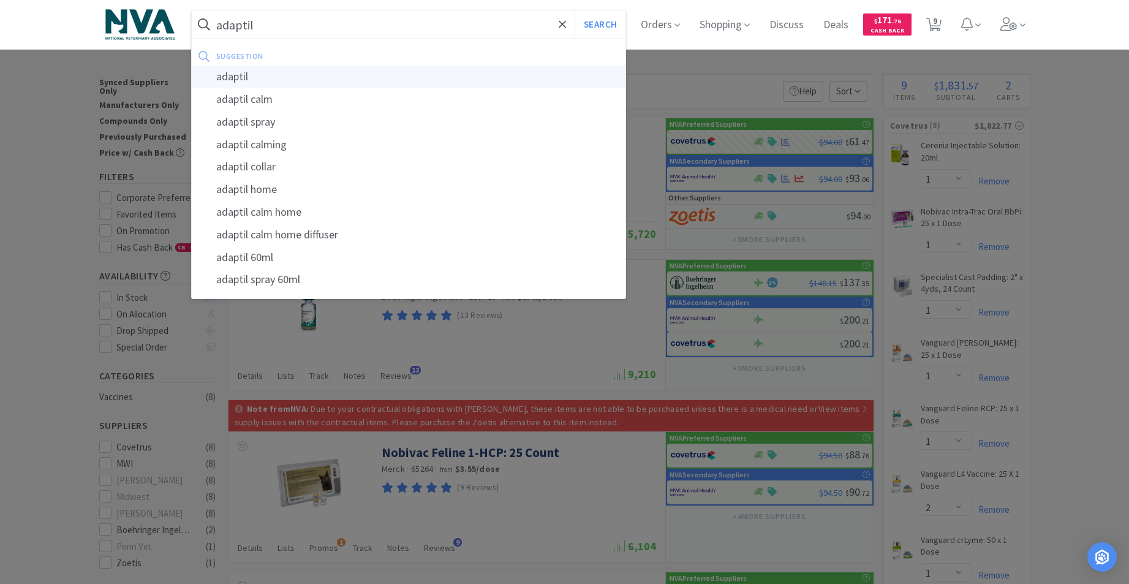
type input "adaptil"
click at [290, 70] on div "adaptil" at bounding box center [409, 77] width 434 height 23
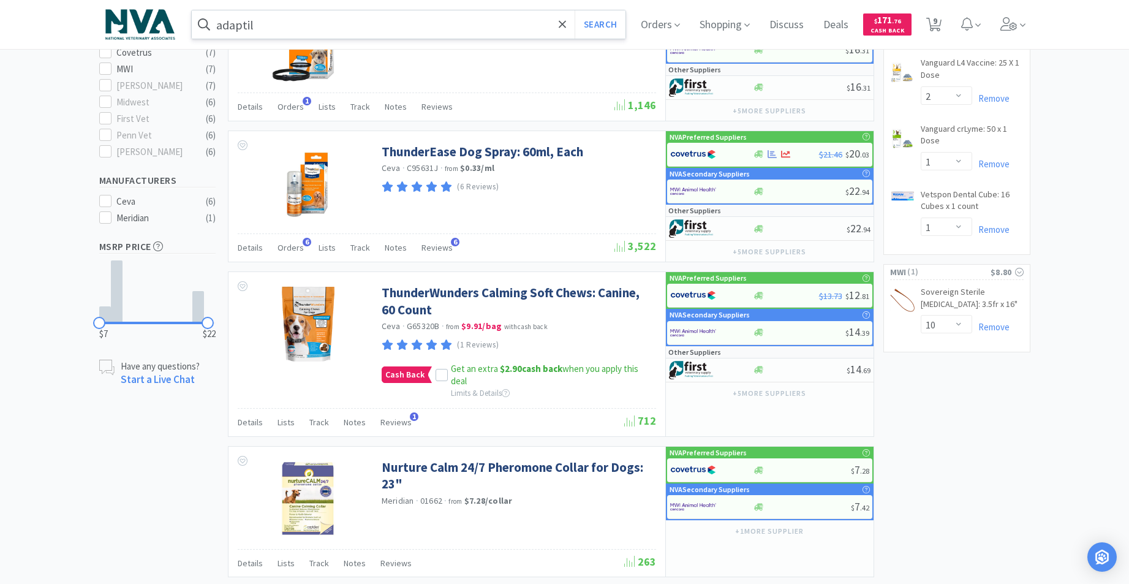
scroll to position [414, 0]
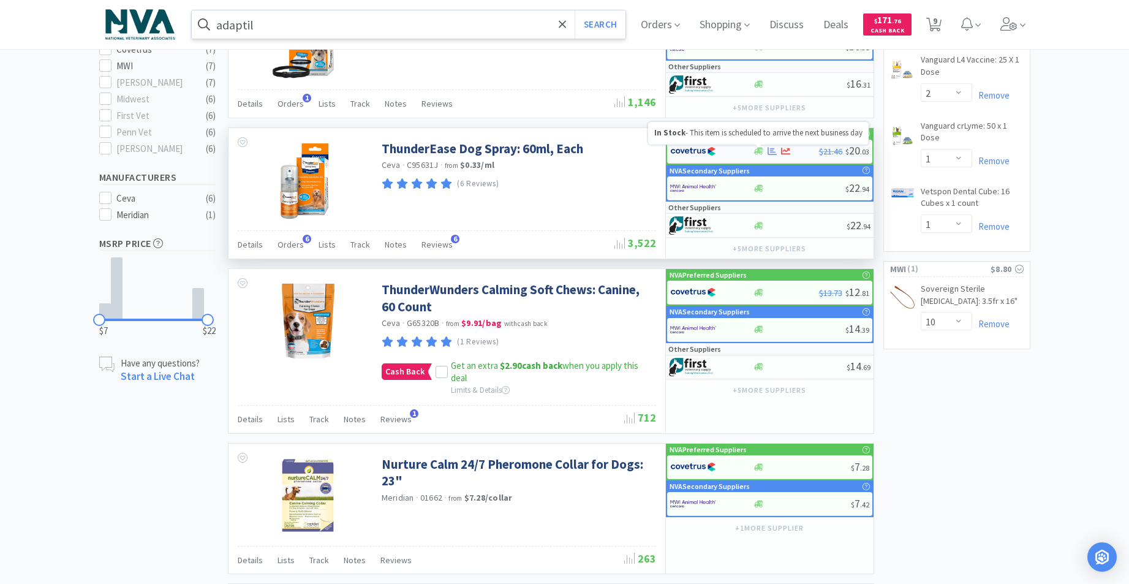
click at [756, 152] on icon at bounding box center [758, 151] width 9 height 7
select select "1"
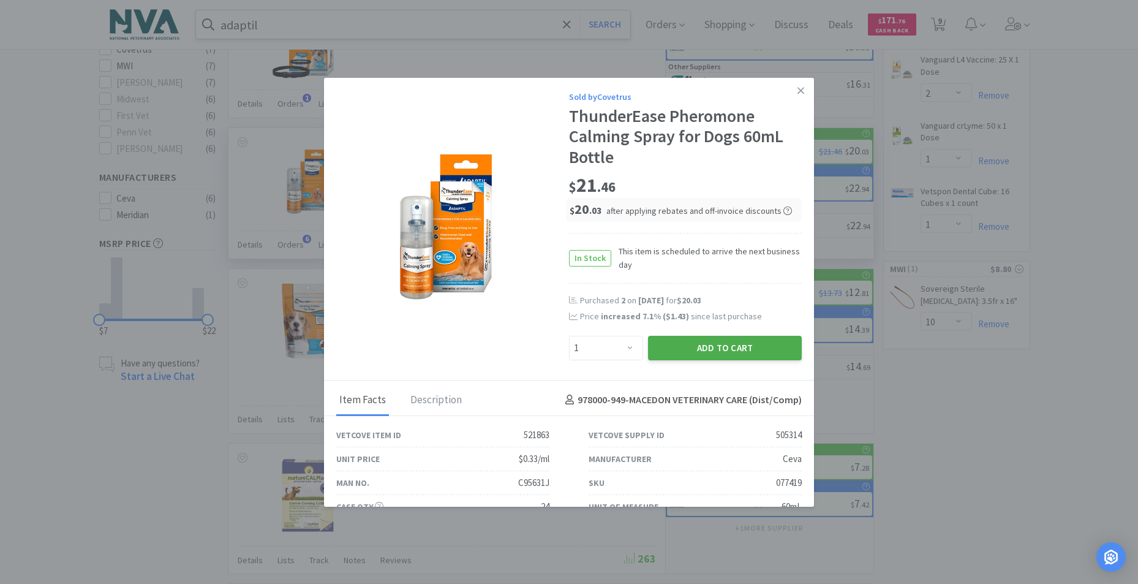
click at [725, 349] on button "Add to Cart" at bounding box center [725, 348] width 154 height 24
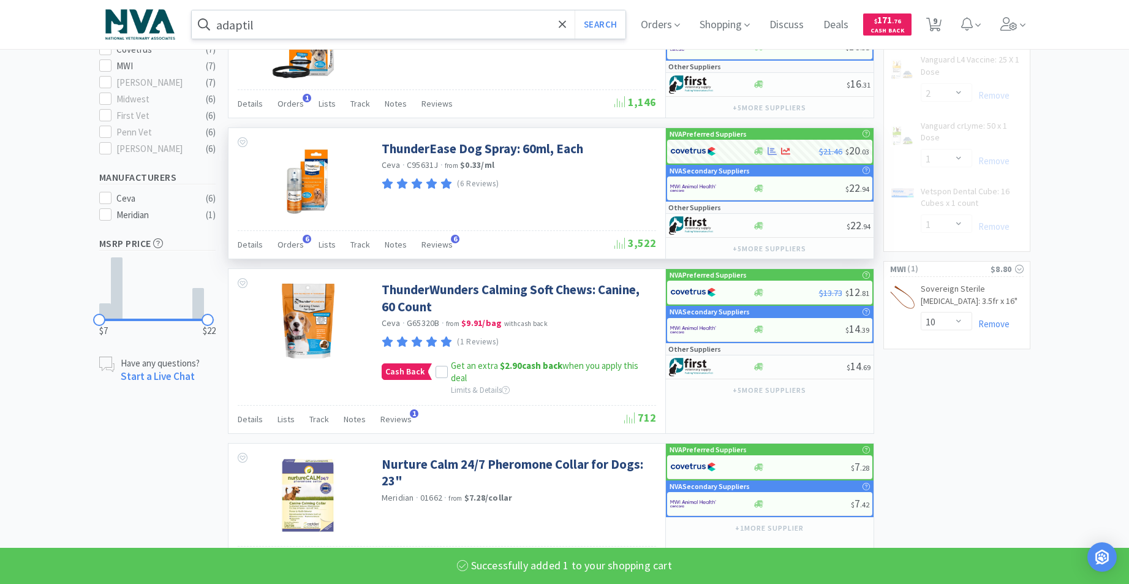
select select "1"
select select "2"
select select "1"
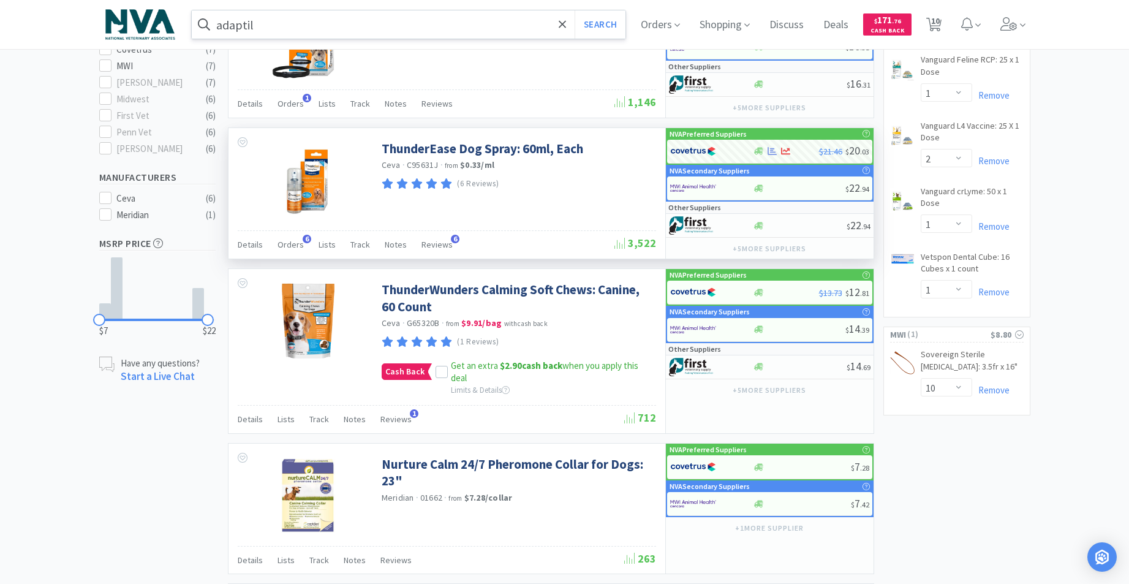
click at [315, 24] on input "adaptil" at bounding box center [409, 24] width 434 height 28
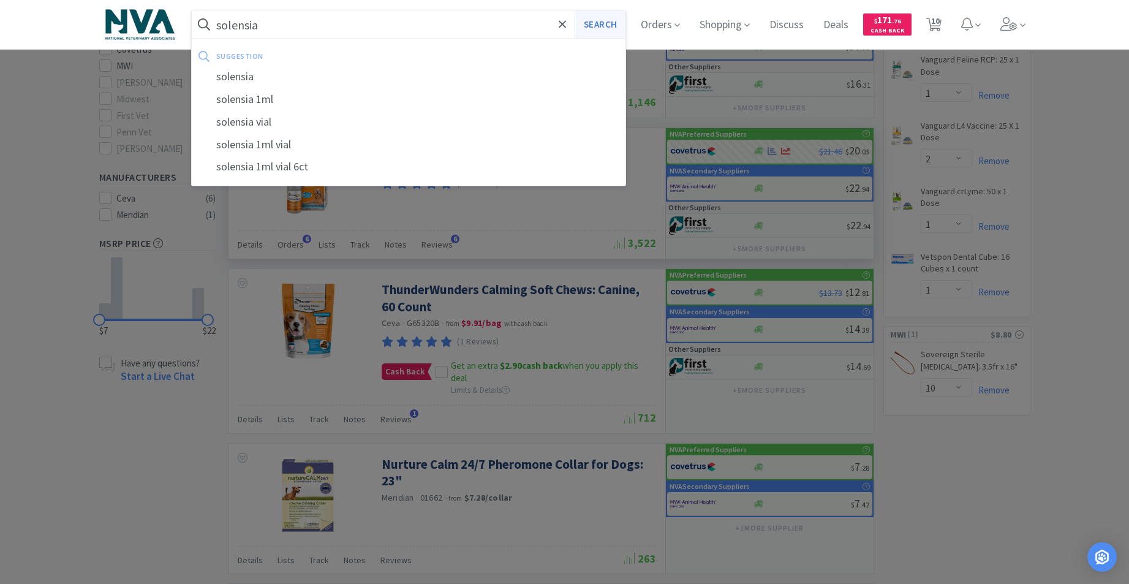
click at [596, 30] on button "Search" at bounding box center [600, 24] width 51 height 28
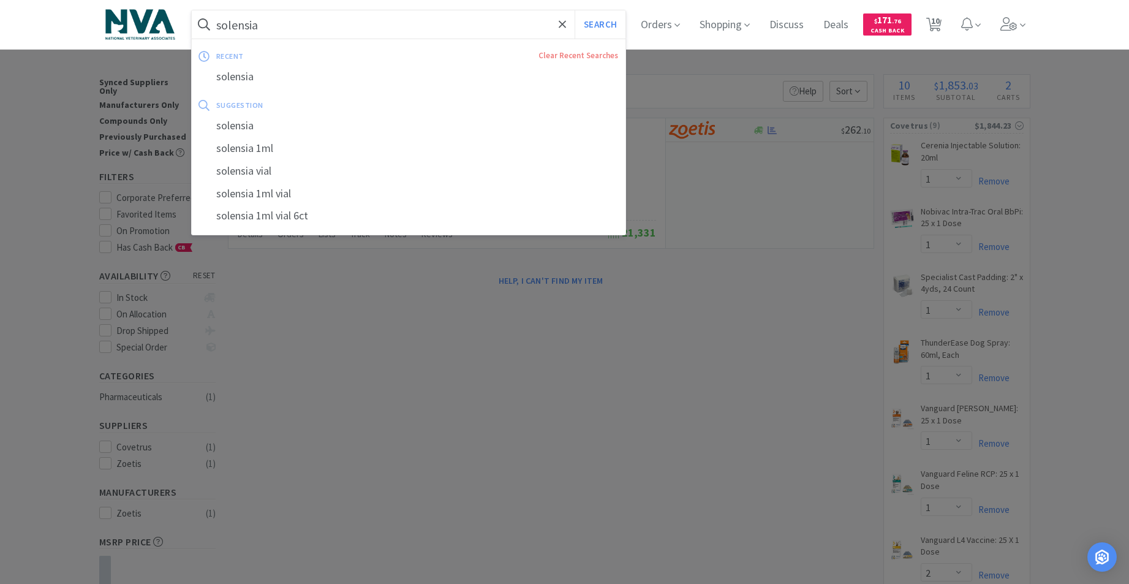
click at [354, 19] on input "solensia" at bounding box center [409, 24] width 434 height 28
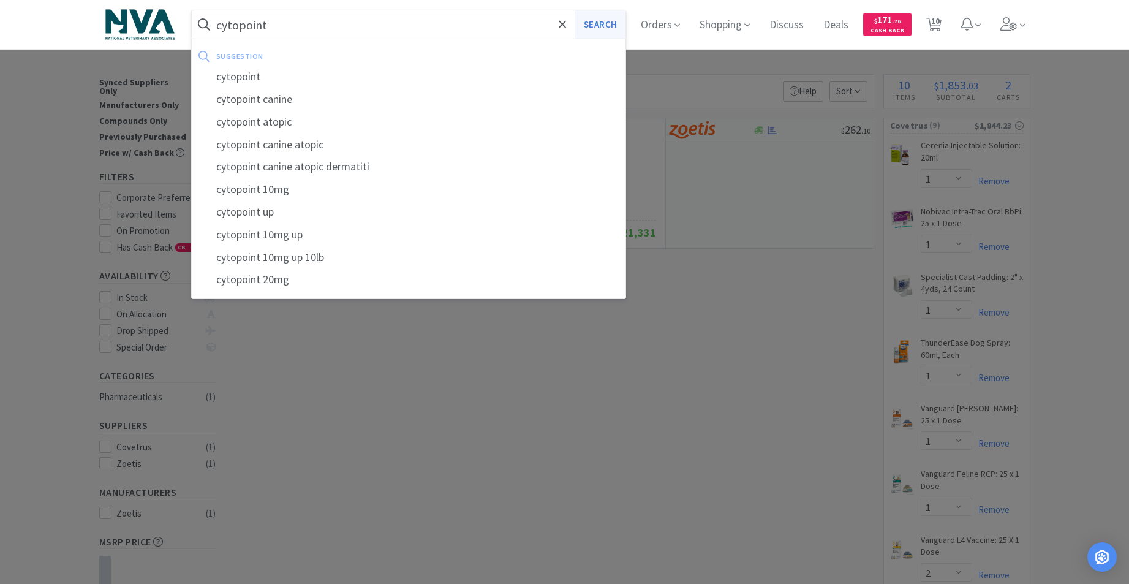
type input "cytopoint"
click at [620, 25] on button "Search" at bounding box center [600, 24] width 51 height 28
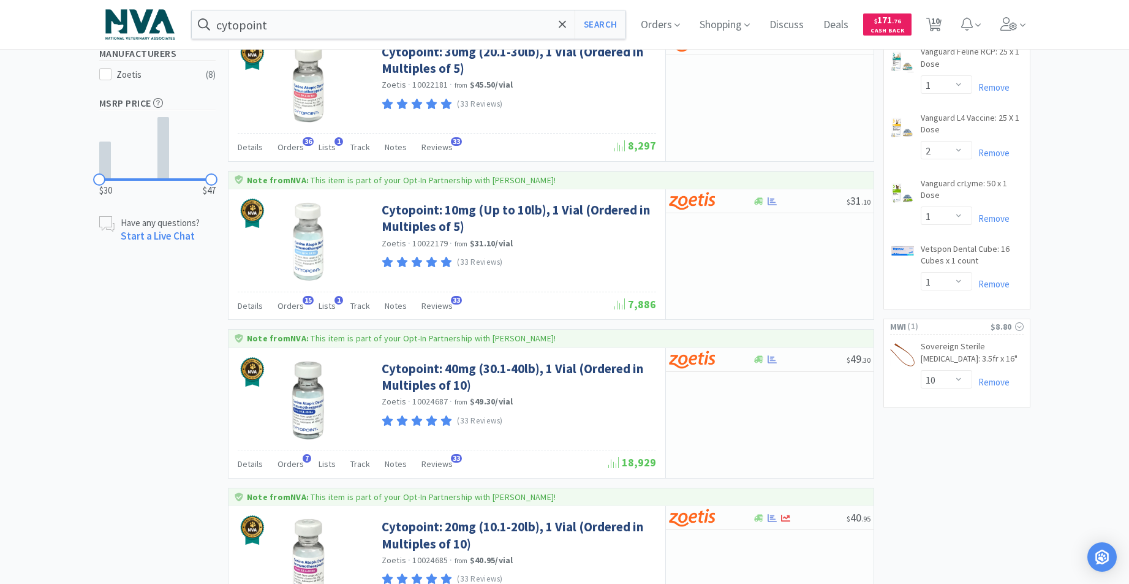
scroll to position [425, 0]
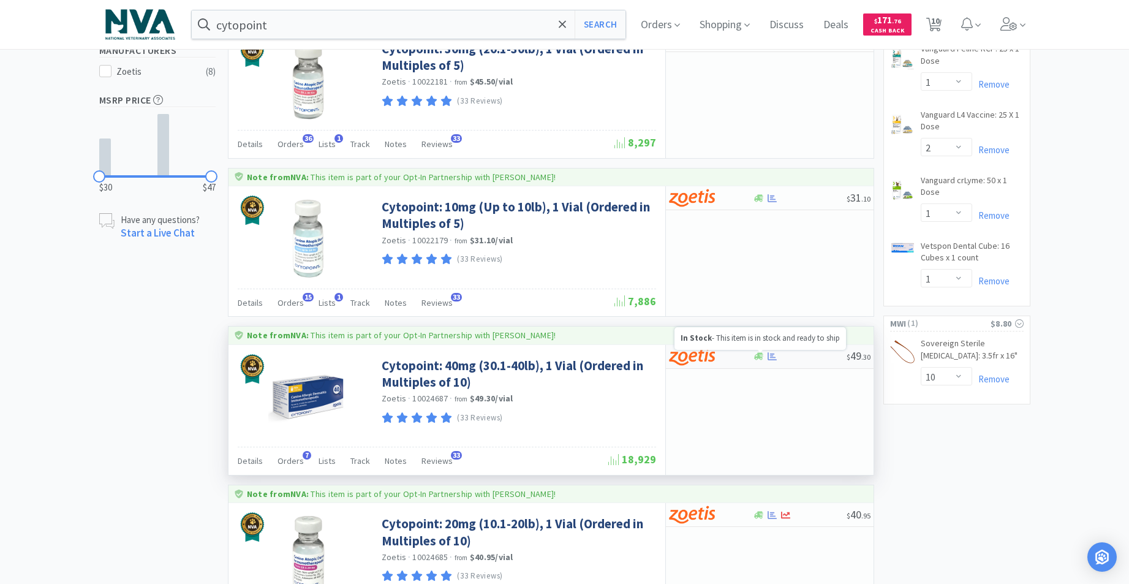
click at [759, 358] on icon at bounding box center [758, 356] width 9 height 7
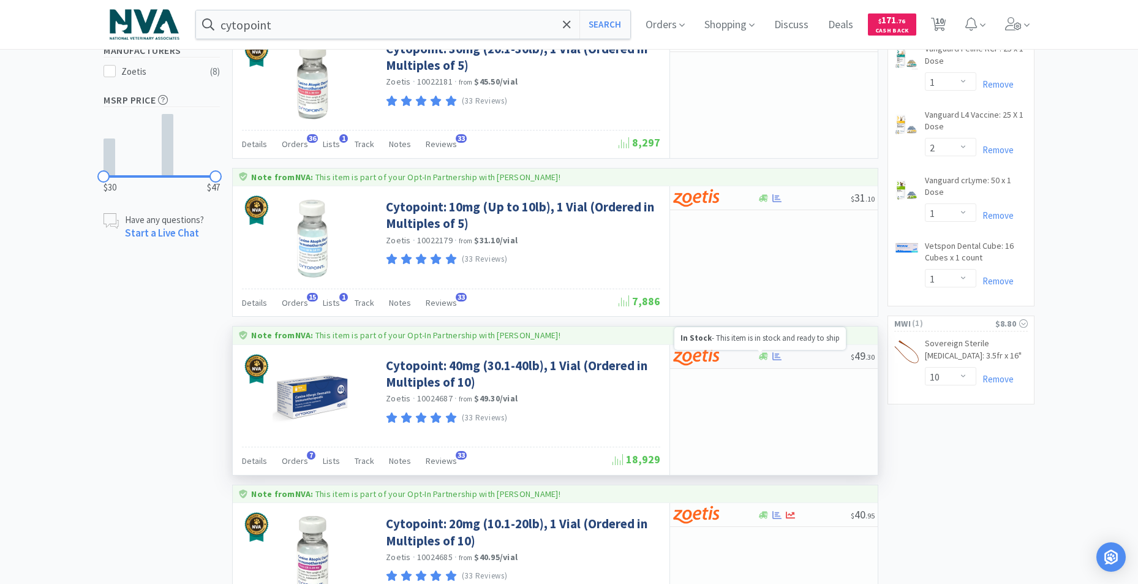
select select "10"
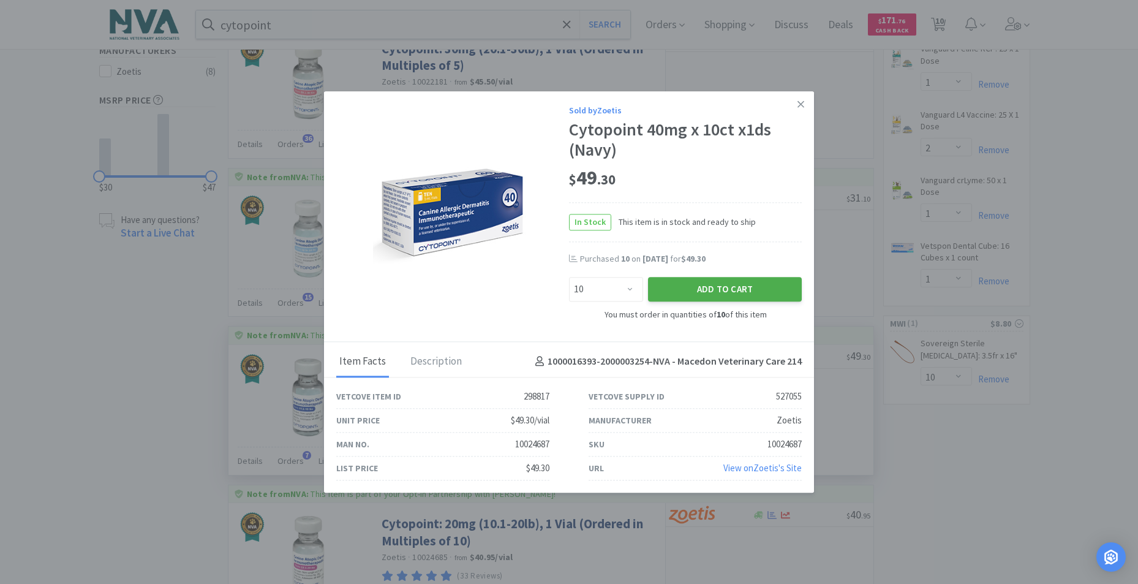
click at [712, 296] on button "Add to Cart" at bounding box center [725, 289] width 154 height 24
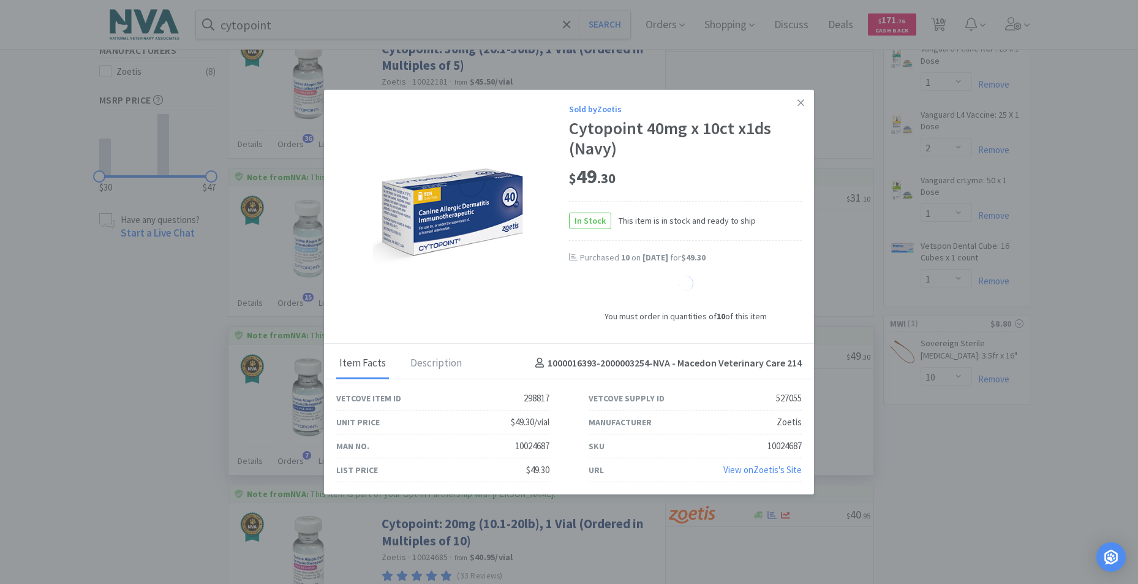
select select "10"
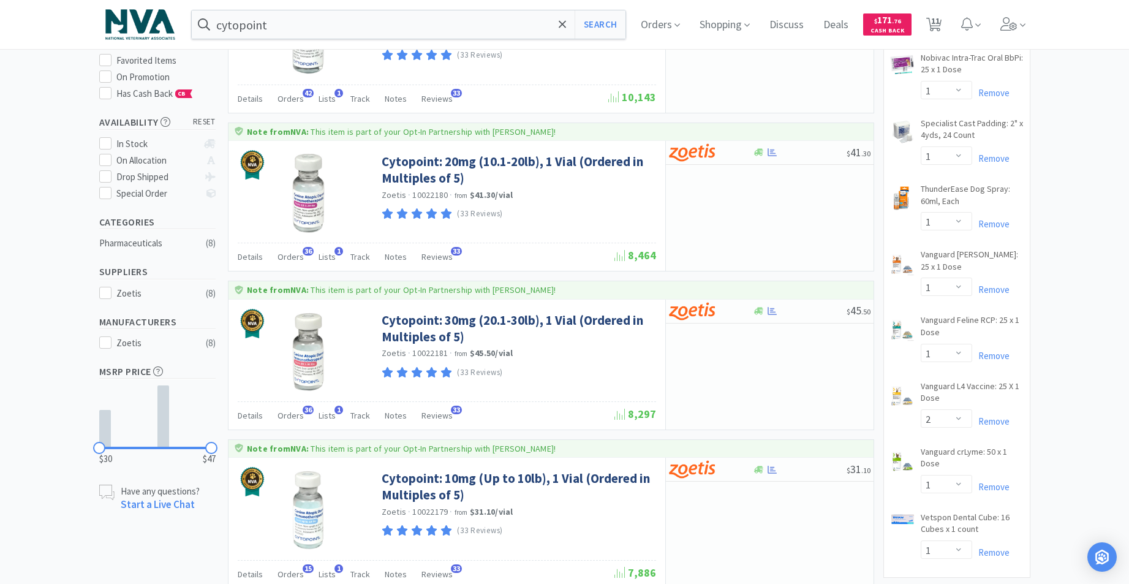
scroll to position [141, 0]
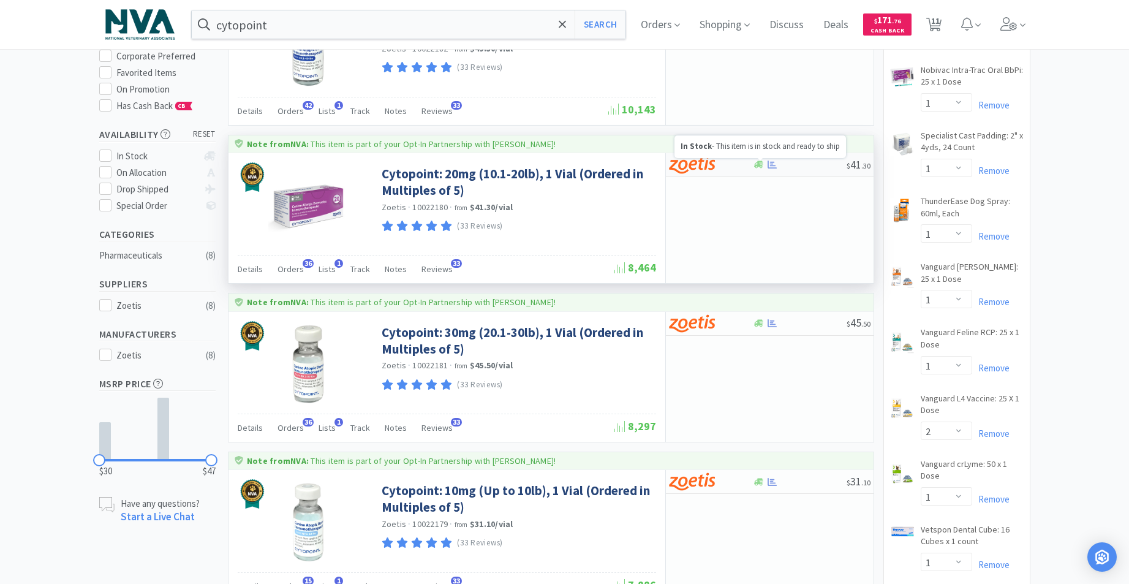
click at [759, 168] on icon at bounding box center [758, 164] width 9 height 9
select select "5"
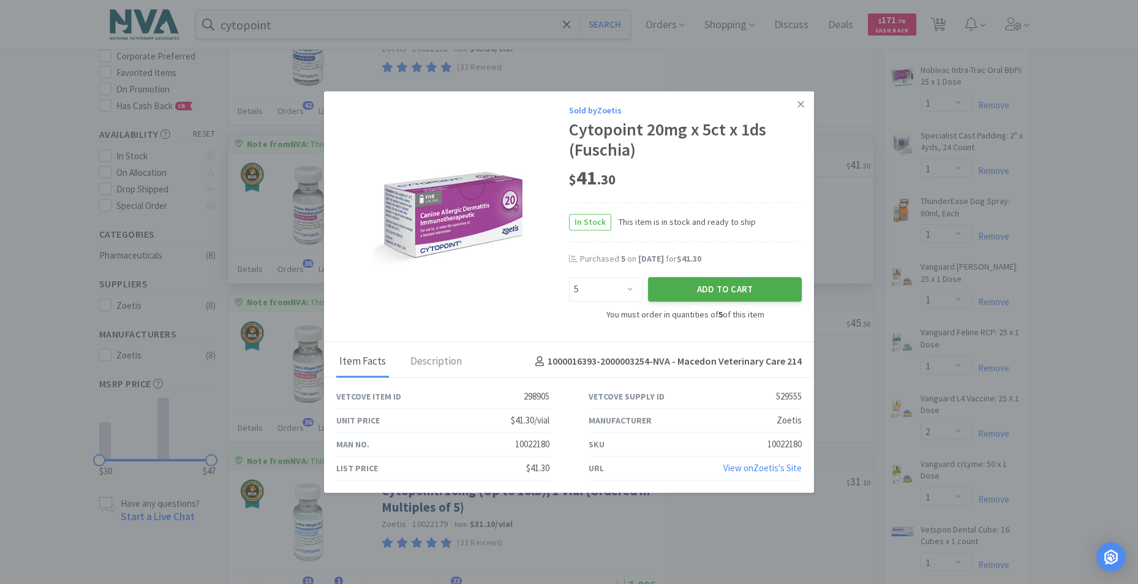
click at [753, 287] on button "Add to Cart" at bounding box center [725, 289] width 154 height 24
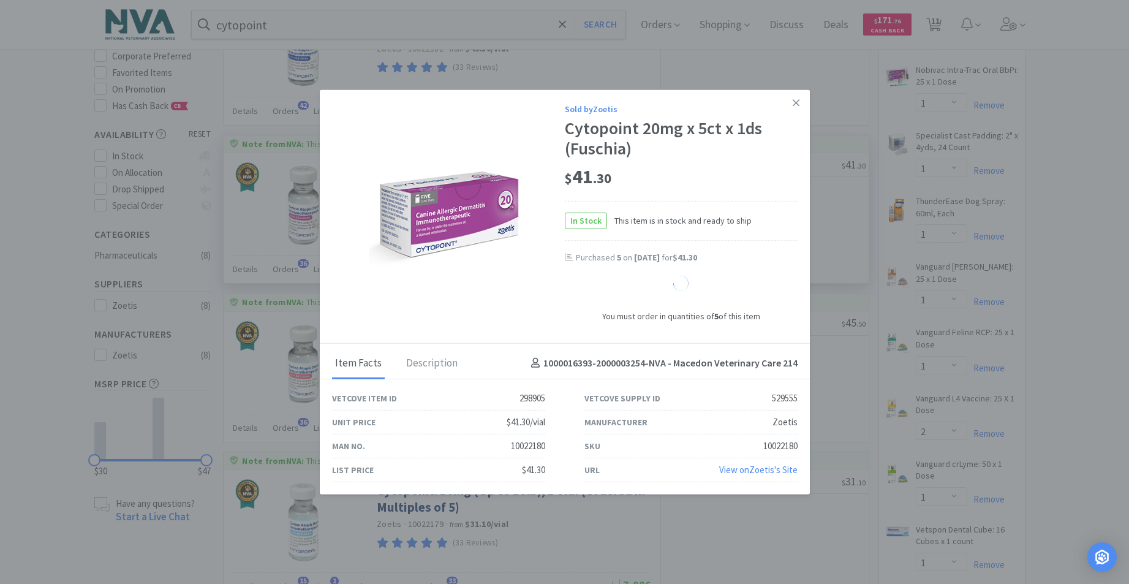
select select "5"
select select "10"
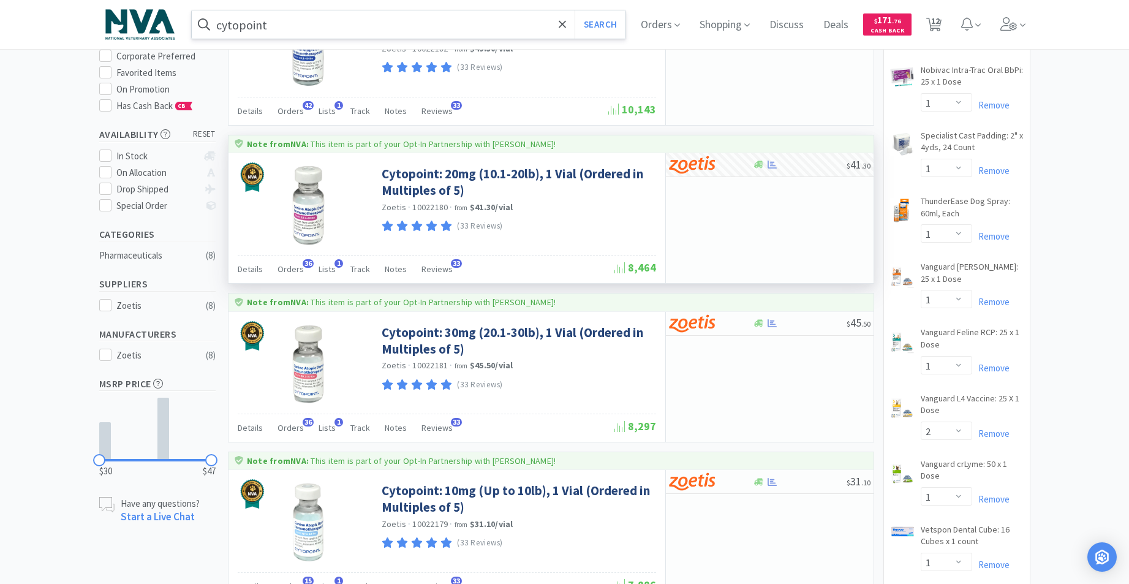
click at [341, 28] on input "cytopoint" at bounding box center [409, 24] width 434 height 28
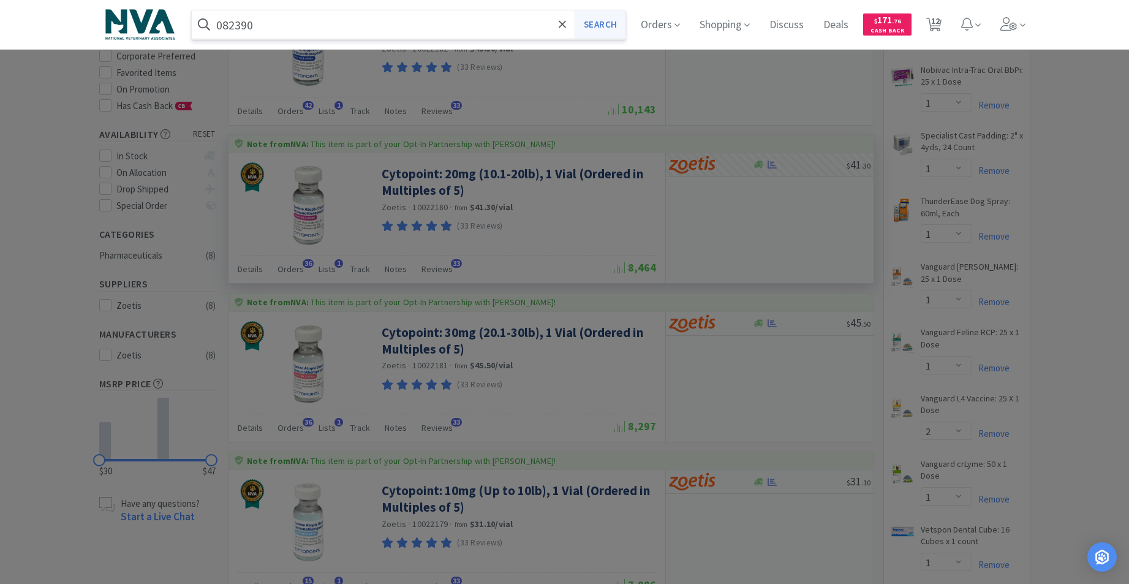
type input "082390"
click at [603, 24] on button "Search" at bounding box center [600, 24] width 51 height 28
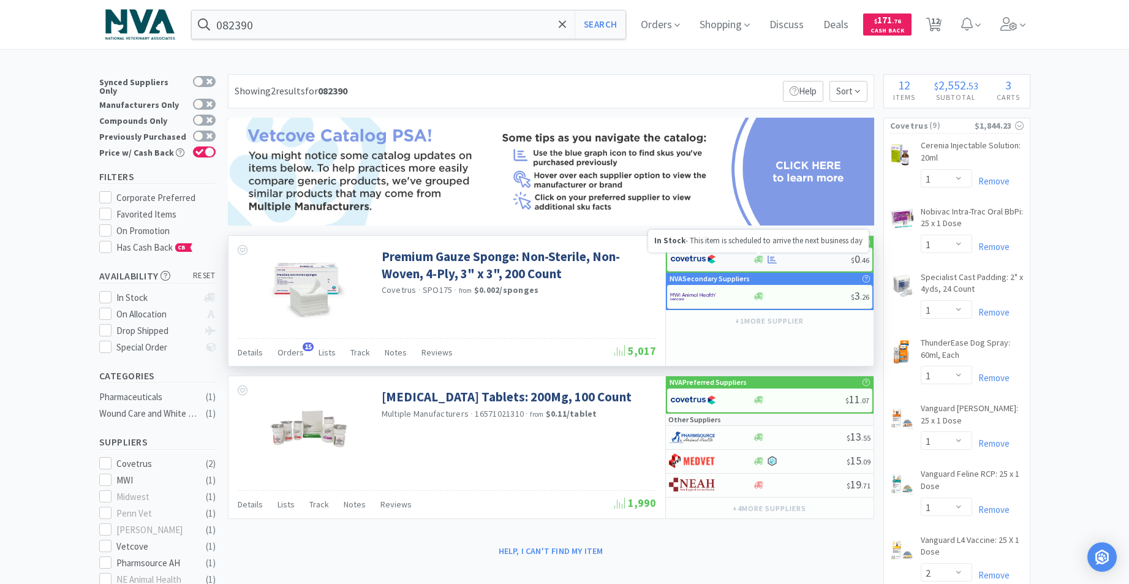
click at [759, 261] on icon at bounding box center [758, 258] width 9 height 7
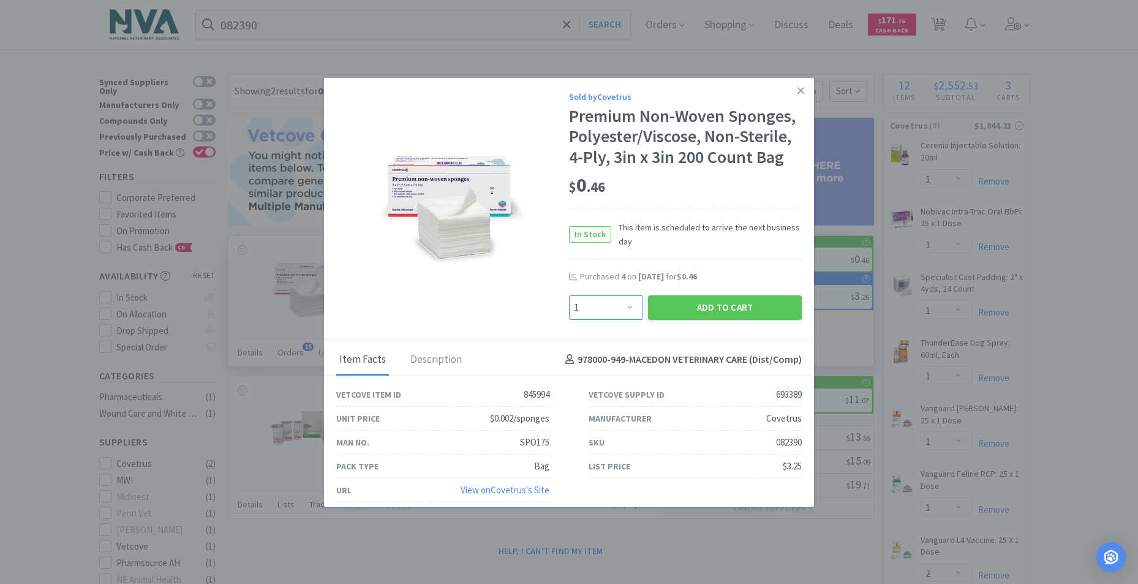
click at [622, 306] on select "Enter Quantity 1 2 3 4 5 6 7 8 9 10 11 12 13 14 15 16 17 18 19 20 Enter Quantity" at bounding box center [606, 307] width 74 height 24
select select "6"
click at [569, 295] on select "Enter Quantity 1 2 3 4 5 6 7 8 9 10 11 12 13 14 15 16 17 18 19 20 Enter Quantity" at bounding box center [606, 307] width 74 height 24
click at [703, 304] on button "Add to Cart" at bounding box center [725, 307] width 154 height 24
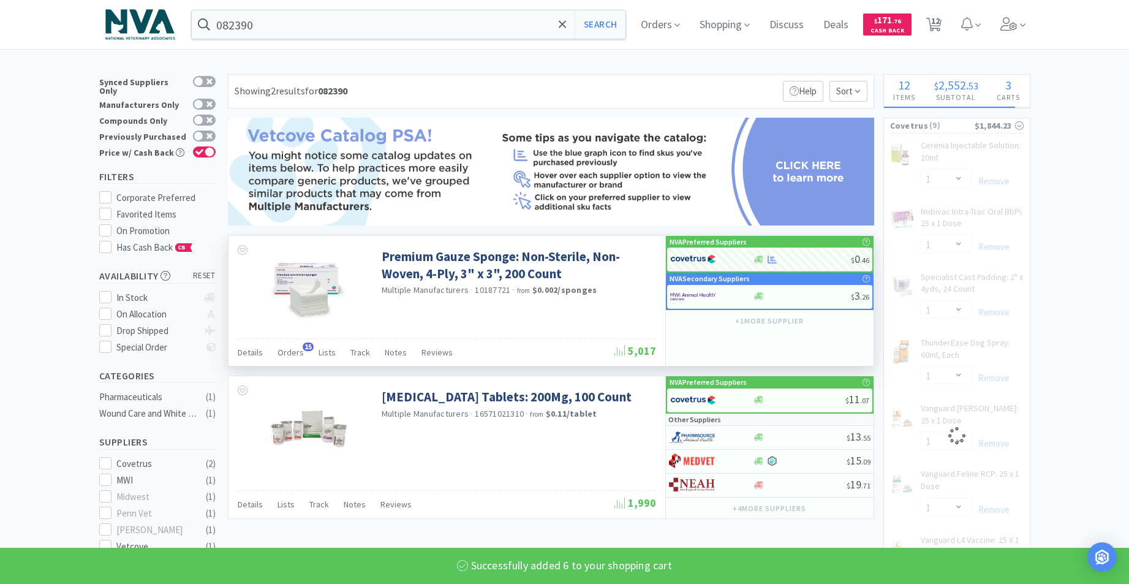
select select "6"
select select "1"
select select "2"
select select "1"
